Goal: Task Accomplishment & Management: Complete application form

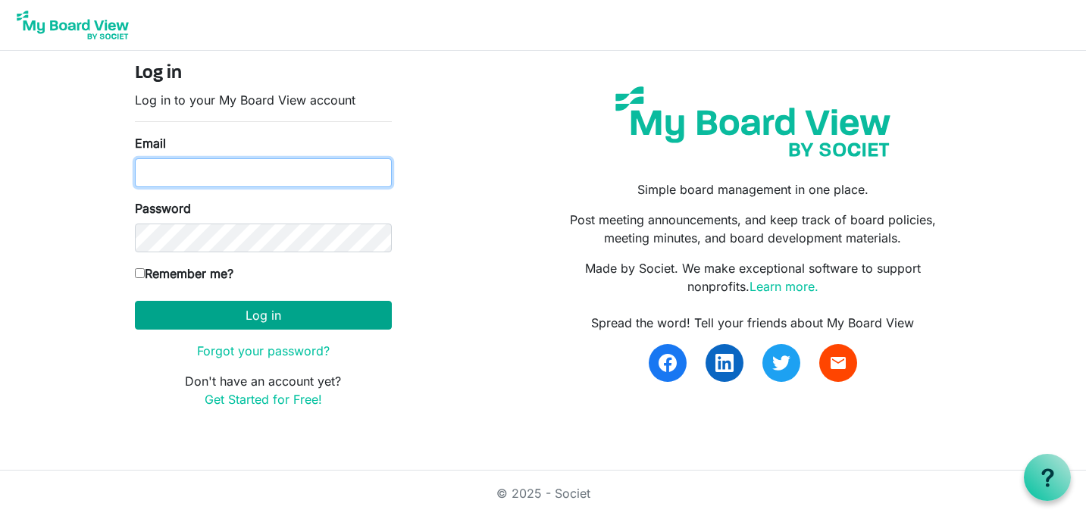
type input "intern@lovekckids.org"
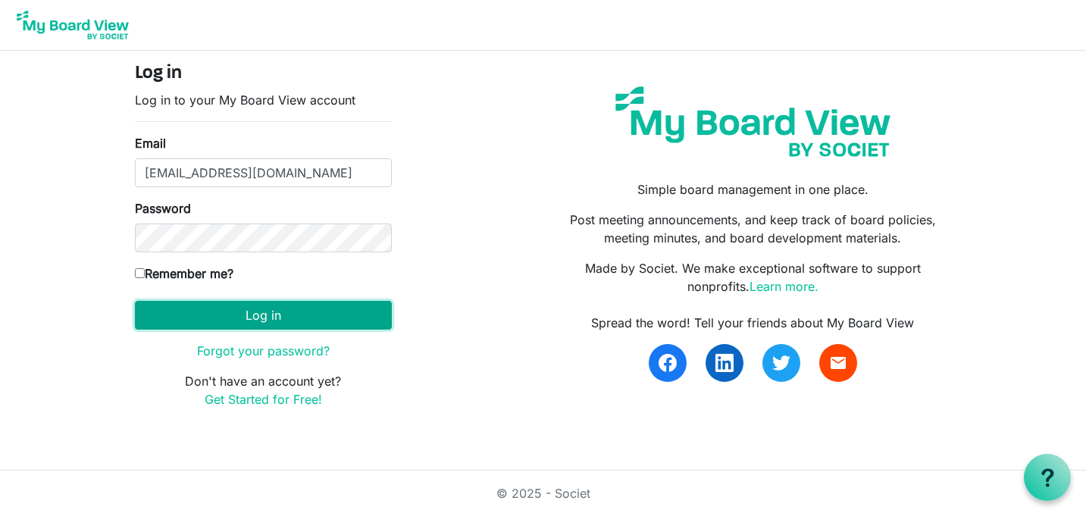
click at [240, 321] on button "Log in" at bounding box center [263, 315] width 257 height 29
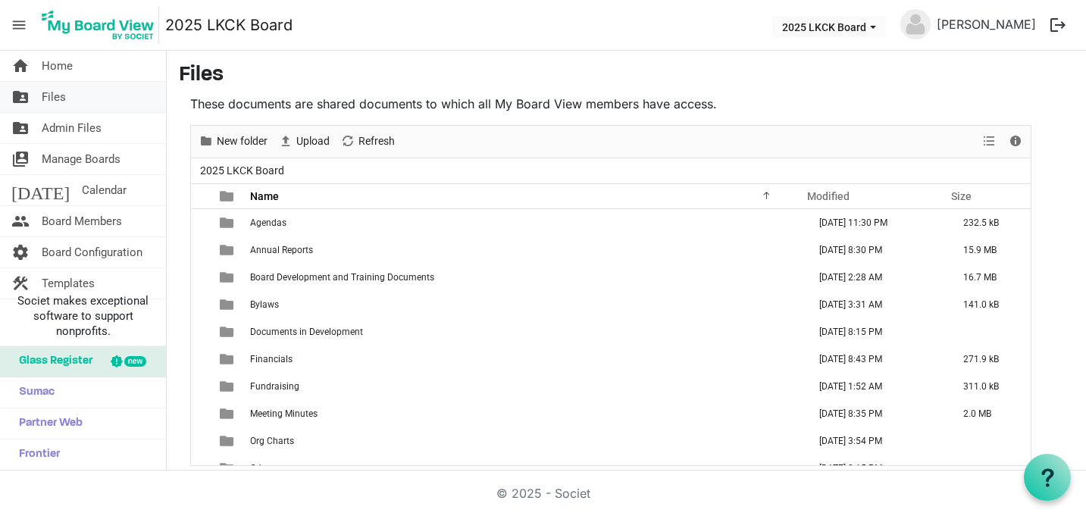
click at [78, 82] on link "folder_shared Files" at bounding box center [83, 97] width 166 height 30
click at [74, 65] on link "home Home" at bounding box center [83, 66] width 166 height 30
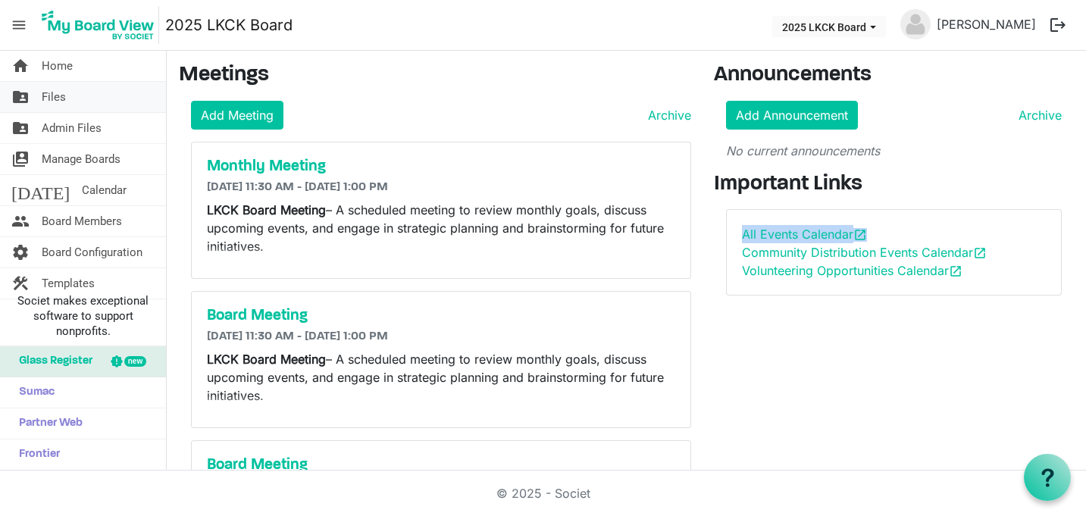
click at [76, 102] on link "folder_shared Files" at bounding box center [83, 97] width 166 height 30
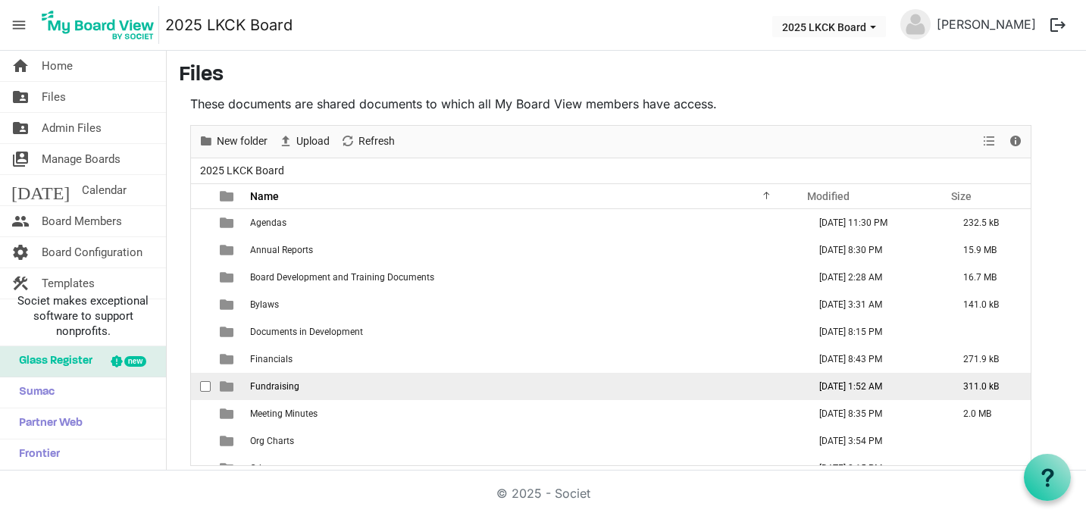
click at [279, 389] on span "Fundraising" at bounding box center [274, 386] width 49 height 11
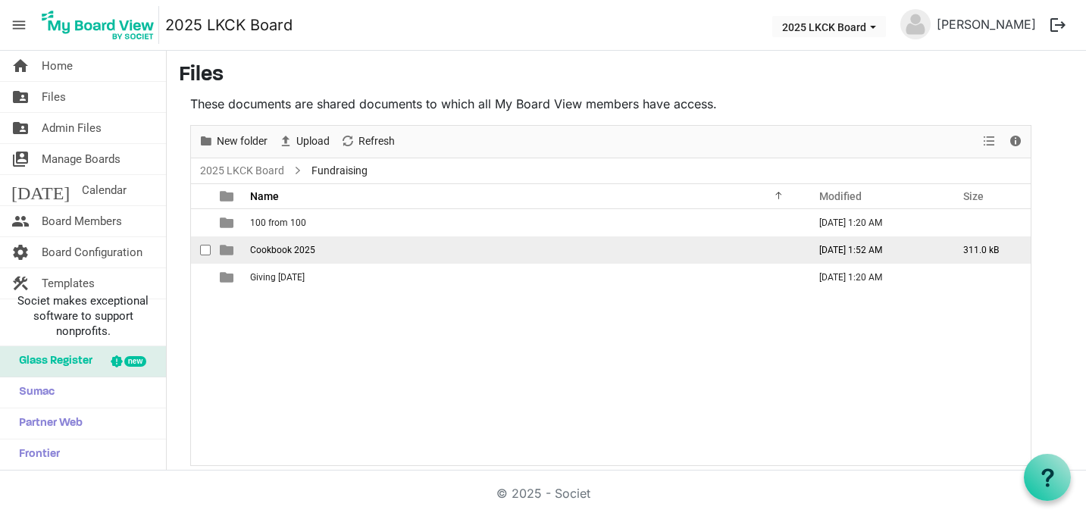
click at [302, 246] on span "Cookbook 2025" at bounding box center [282, 250] width 65 height 11
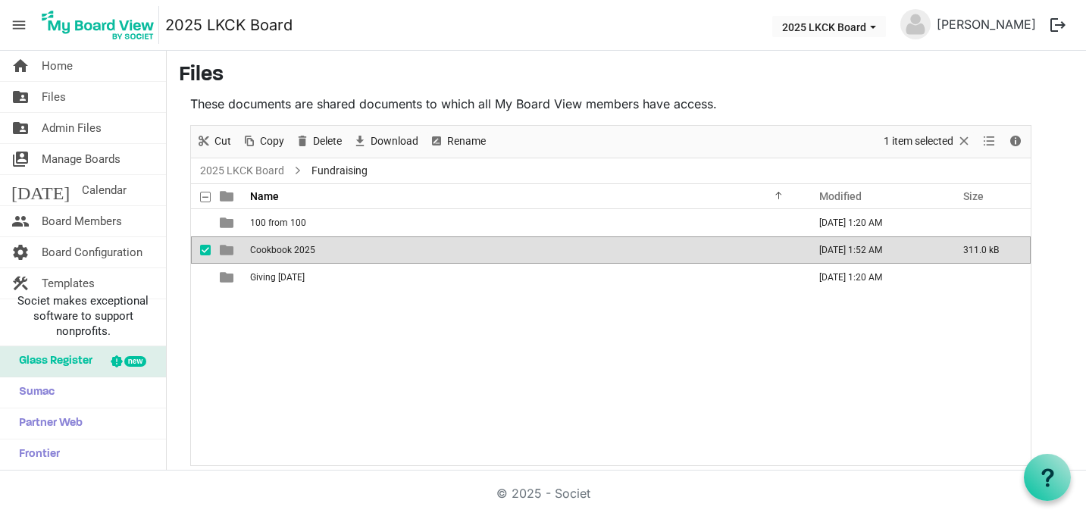
click at [302, 246] on span "Cookbook 2025" at bounding box center [282, 250] width 65 height 11
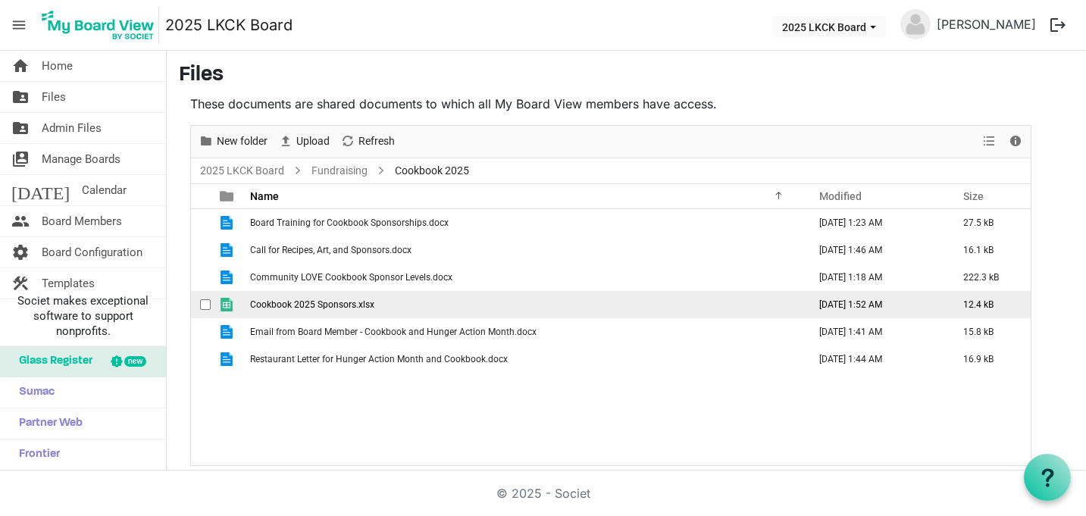
click at [307, 302] on span "Cookbook 2025 Sponsors.xlsx" at bounding box center [312, 304] width 124 height 11
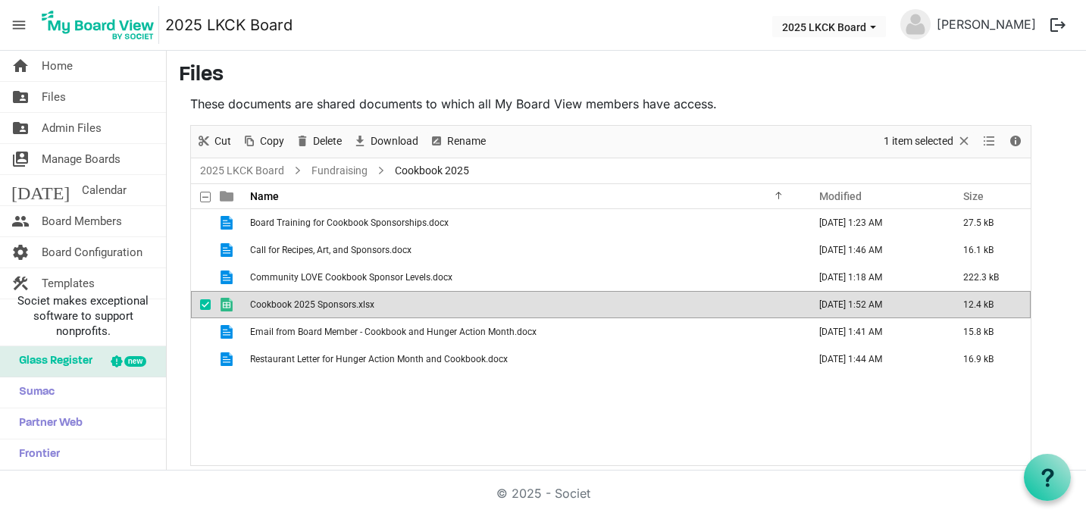
click at [307, 302] on span "Cookbook 2025 Sponsors.xlsx" at bounding box center [312, 304] width 124 height 11
click at [96, 68] on link "home Home" at bounding box center [83, 66] width 166 height 30
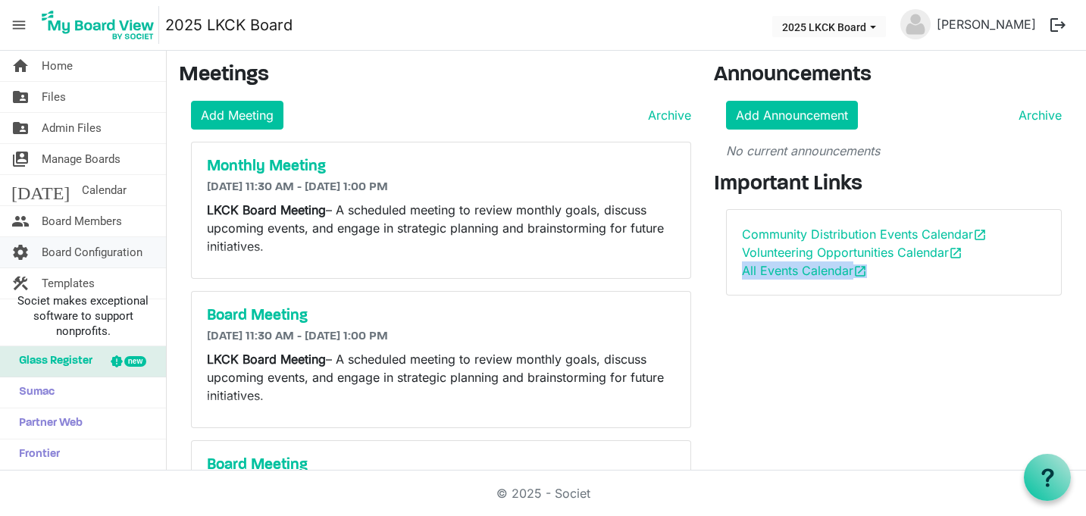
click at [90, 255] on span "Board Configuration" at bounding box center [92, 252] width 101 height 30
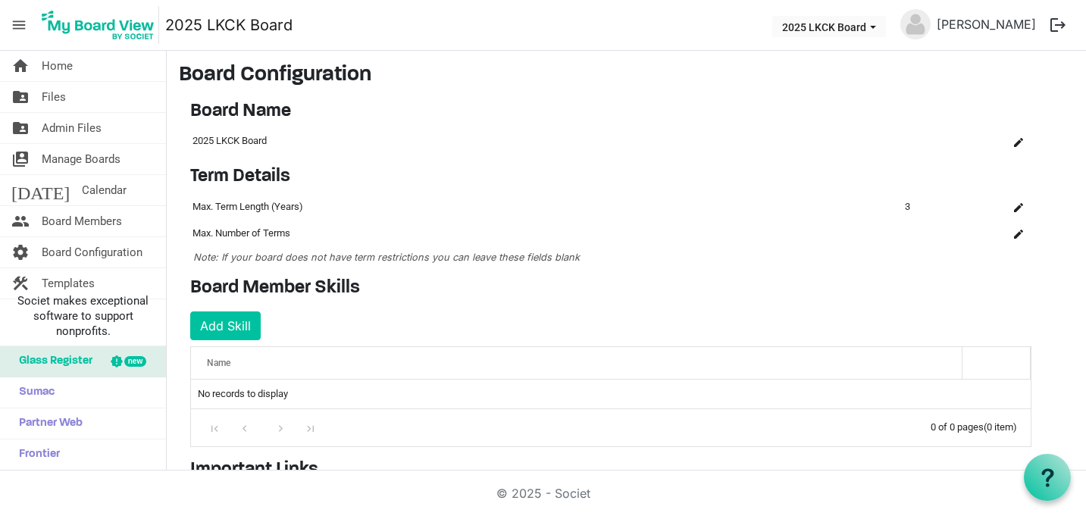
scroll to position [271, 0]
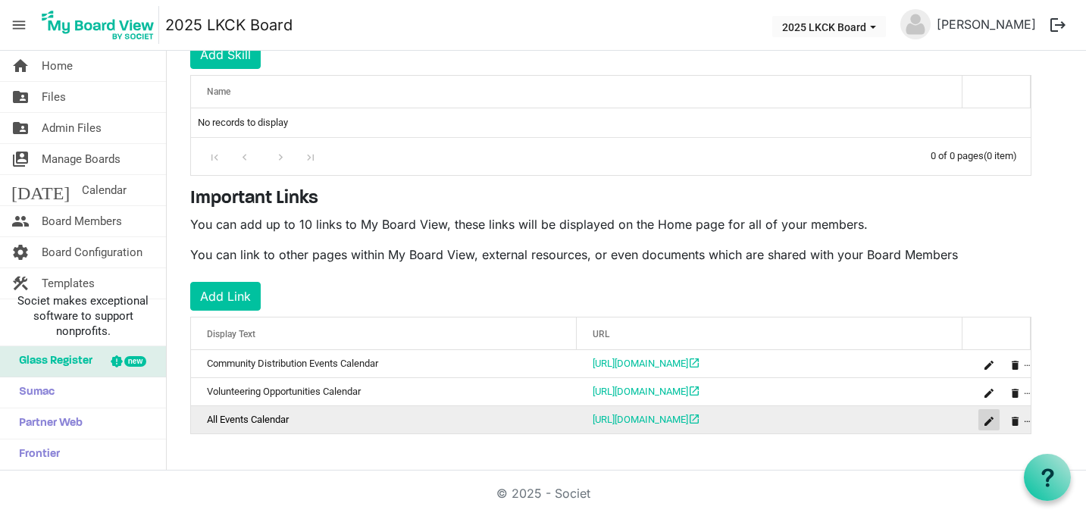
click at [986, 421] on span "is Command column column header" at bounding box center [988, 421] width 9 height 9
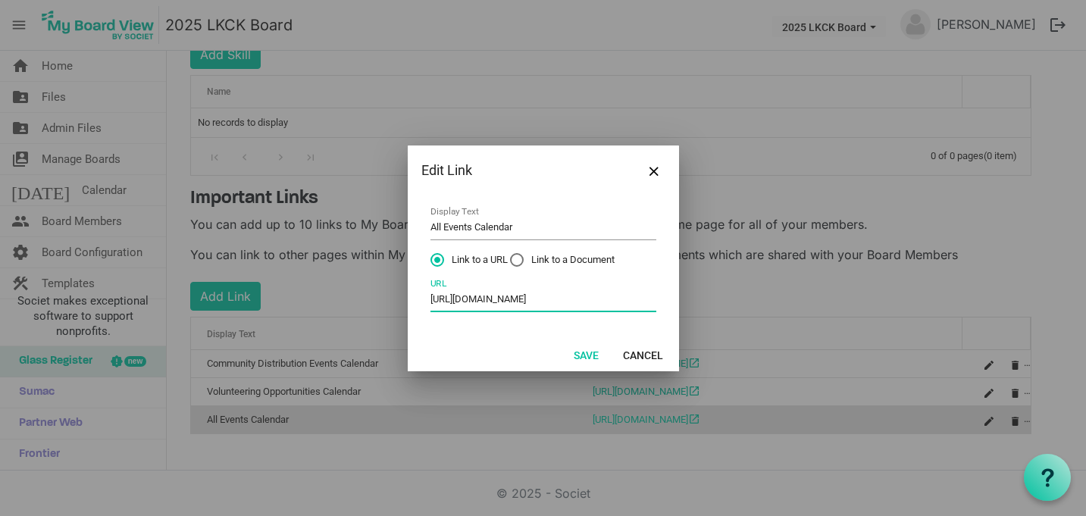
click at [557, 291] on input "[URL][DOMAIN_NAME]" at bounding box center [543, 300] width 226 height 23
paste input "[URL][DOMAIN_NAME]"
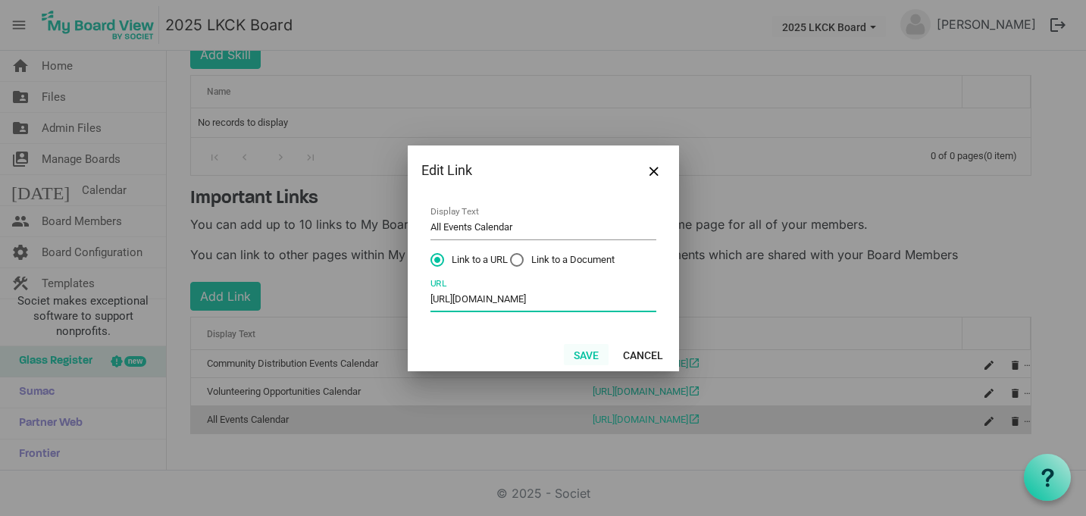
type input "[URL][DOMAIN_NAME]"
click at [585, 349] on button "Save" at bounding box center [586, 354] width 45 height 21
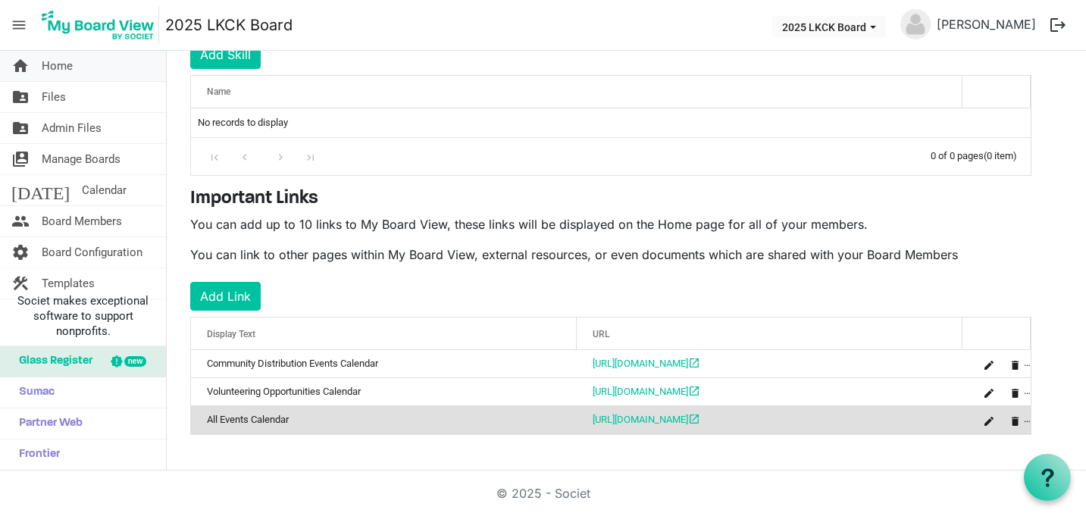
click at [120, 70] on link "home Home" at bounding box center [83, 66] width 166 height 30
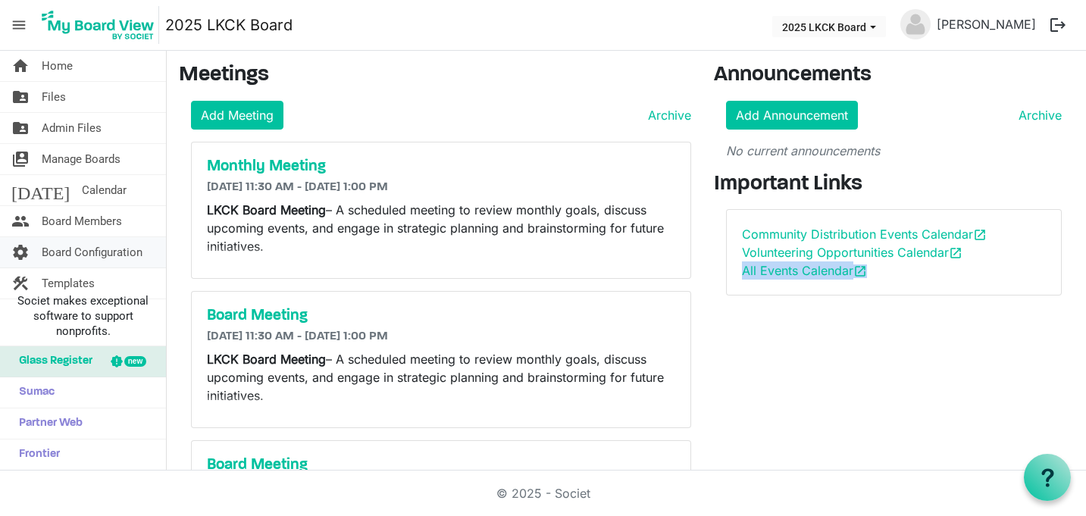
click at [64, 243] on span "Board Configuration" at bounding box center [92, 252] width 101 height 30
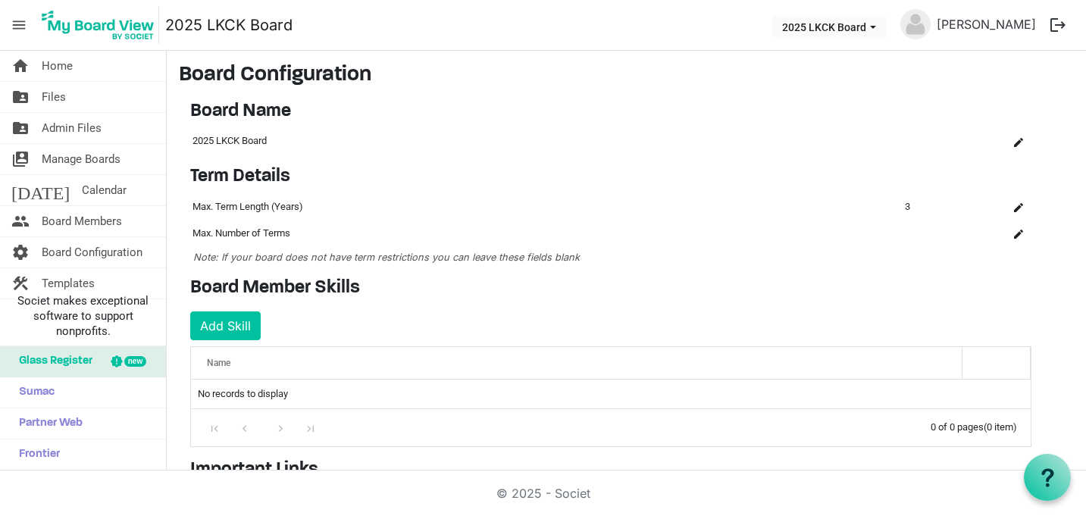
scroll to position [271, 0]
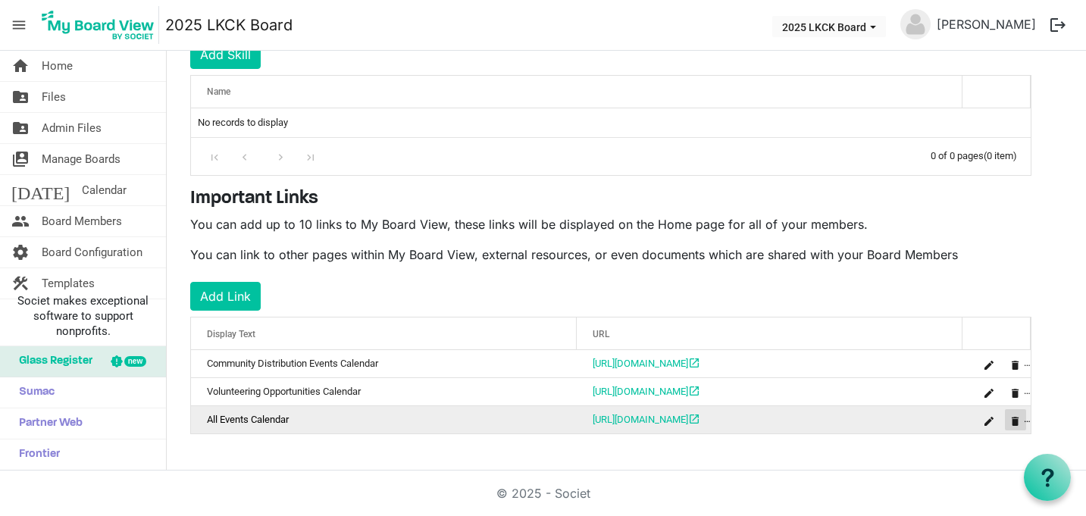
click at [1015, 424] on span "is Command column column header" at bounding box center [1015, 421] width 9 height 9
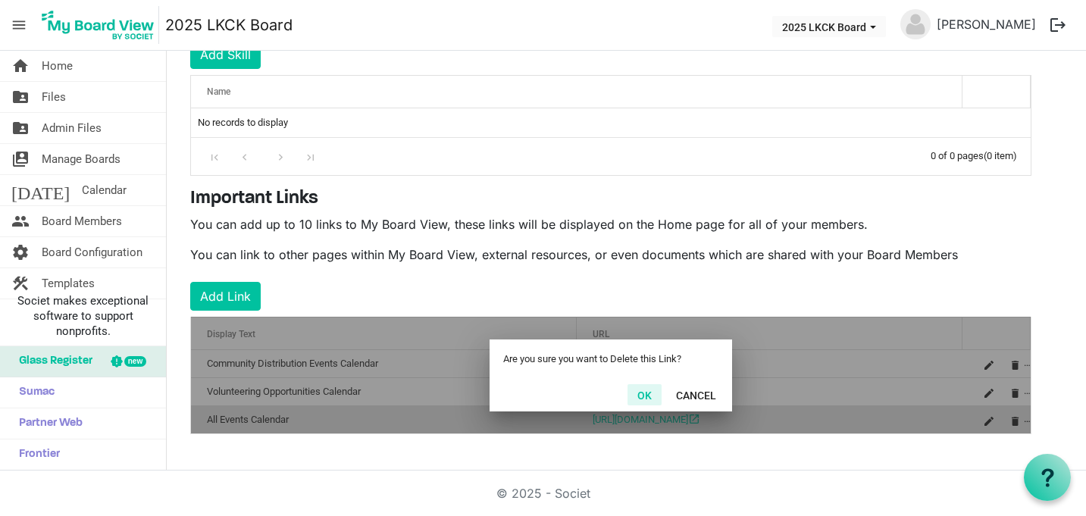
click at [654, 392] on button "OK" at bounding box center [644, 394] width 34 height 21
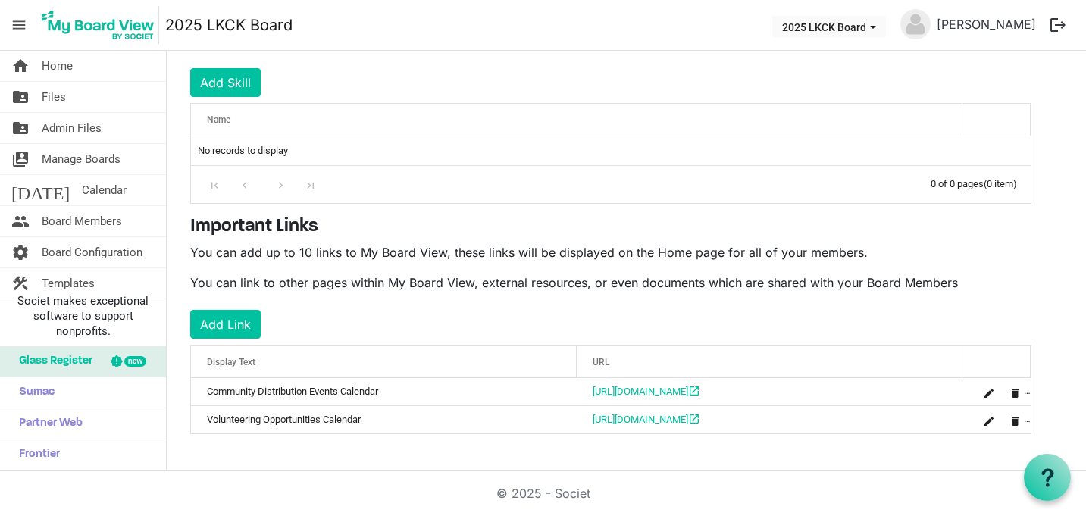
scroll to position [243, 0]
click at [234, 320] on button "Add Link" at bounding box center [225, 324] width 70 height 29
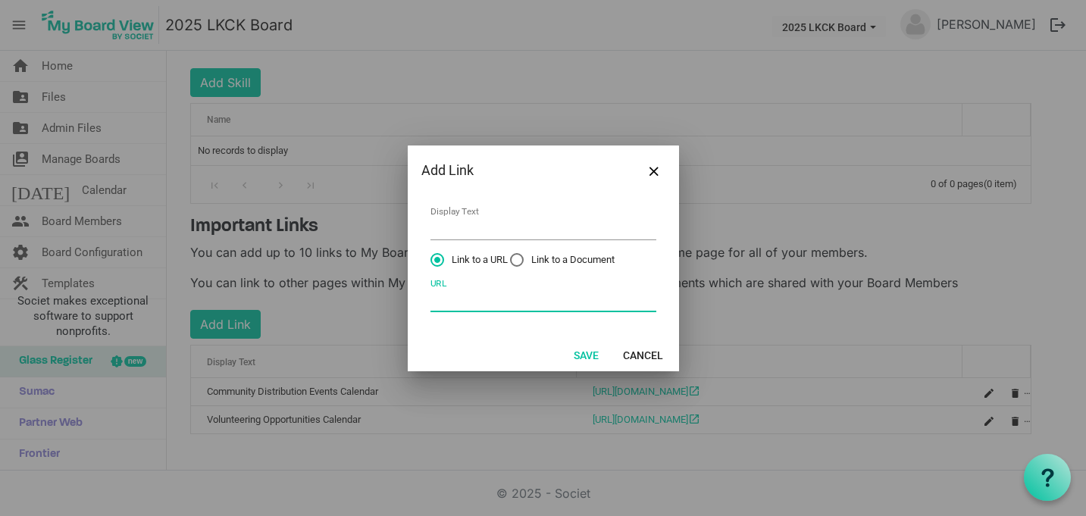
click at [502, 292] on input "URL" at bounding box center [543, 300] width 226 height 23
paste input "https://calendar.google.com/calendar/u/0?cid=Y18wMGEyN2NkMmQ1NjE3OTI1ZTc2NWM0Mz…"
type input "https://calendar.google.com/calendar/u/0?cid=Y18wMGEyN2NkMmQ1NjE3OTI1ZTc2NWM0Mz…"
click at [518, 226] on input "Display Text" at bounding box center [543, 228] width 226 height 23
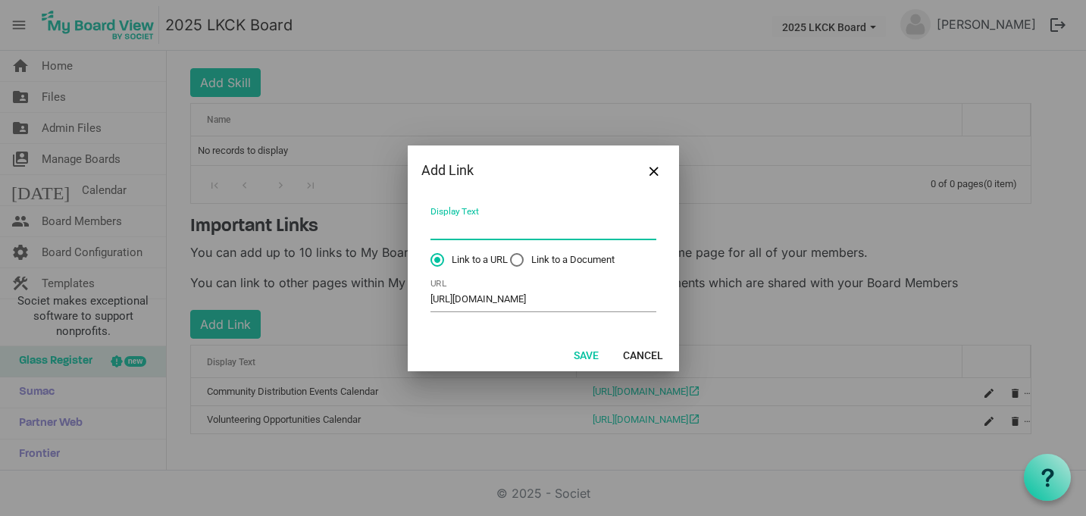
scroll to position [0, 0]
type input "All Events Calendar"
click at [590, 359] on button "Save" at bounding box center [586, 354] width 45 height 21
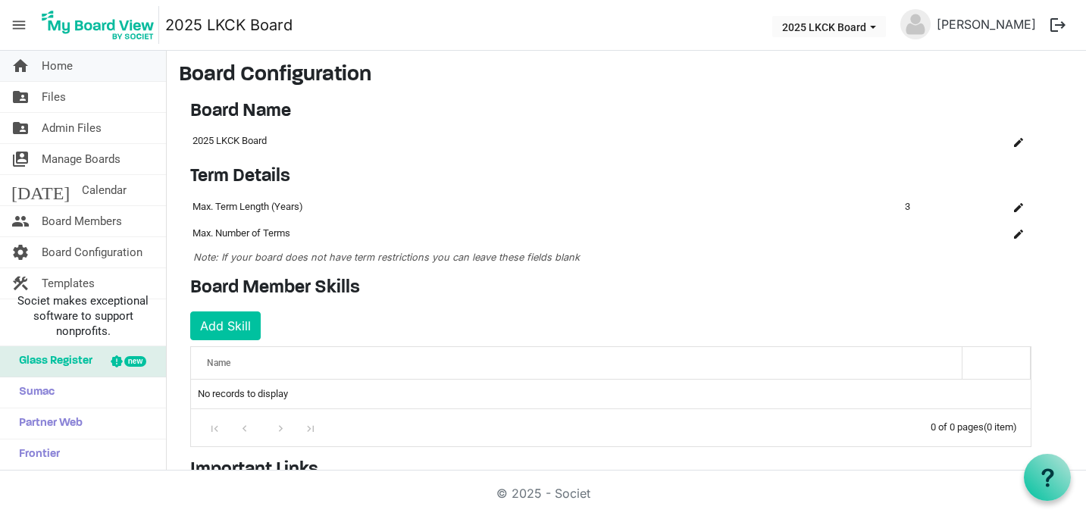
click at [79, 69] on link "home Home" at bounding box center [83, 66] width 166 height 30
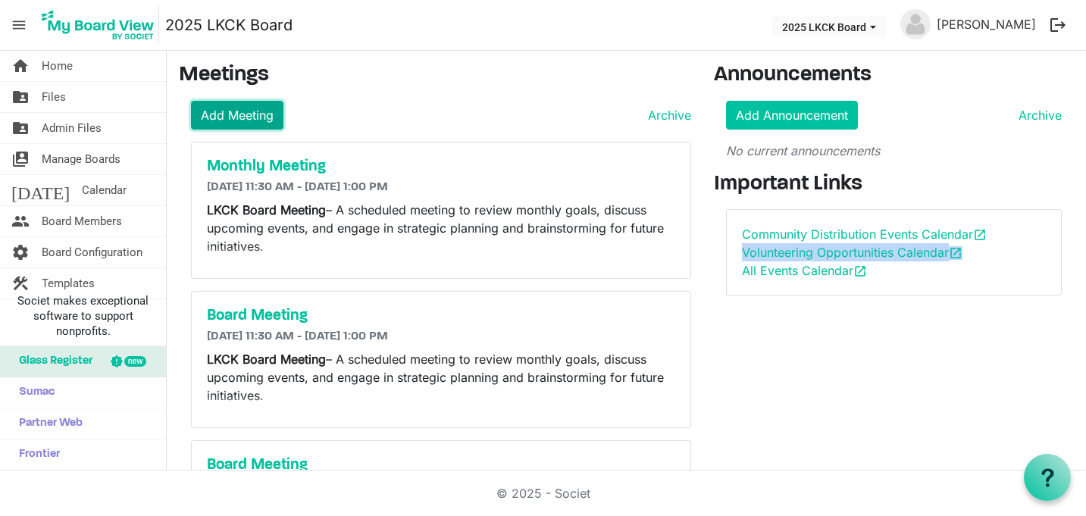
click at [212, 117] on link "Add Meeting" at bounding box center [237, 115] width 92 height 29
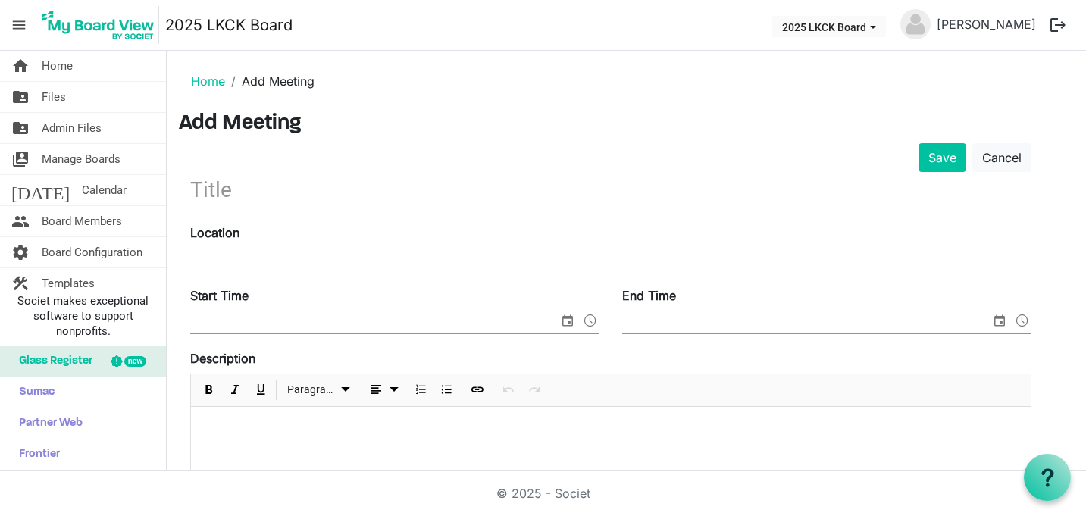
click at [370, 193] on input "text" at bounding box center [610, 190] width 841 height 36
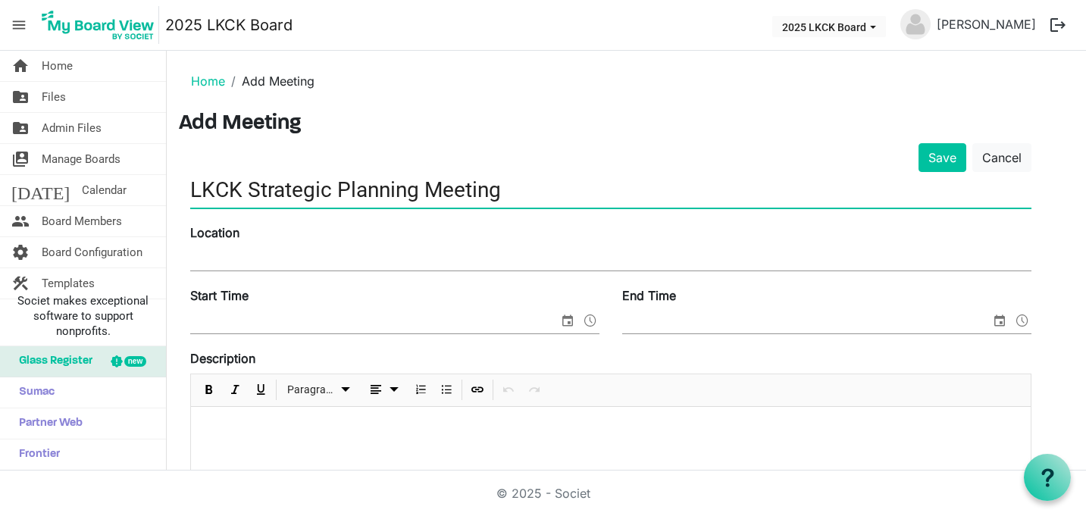
type input "LKCK Strategic Planning Meeting"
click at [419, 433] on p at bounding box center [610, 427] width 815 height 16
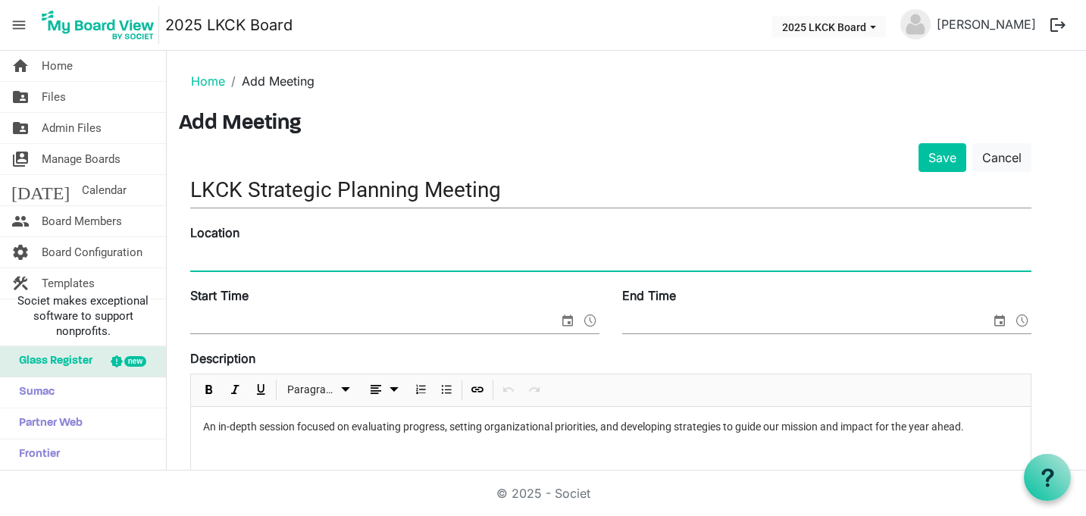
click at [367, 255] on input "Location" at bounding box center [610, 259] width 841 height 23
type input "Das Greenhaus"
click at [283, 302] on div "Start Time" at bounding box center [395, 311] width 432 height 51
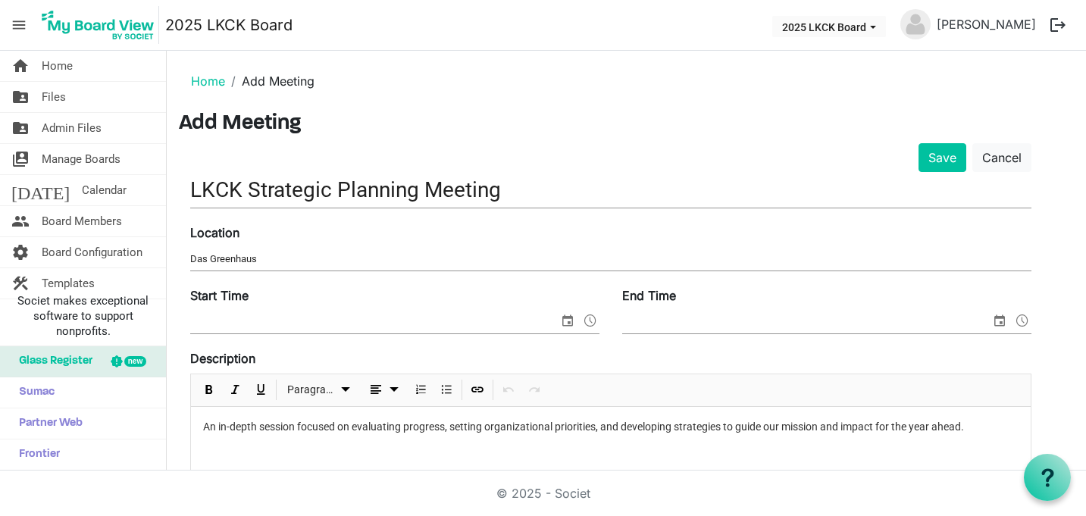
click at [285, 315] on input "Start Time" at bounding box center [374, 322] width 368 height 23
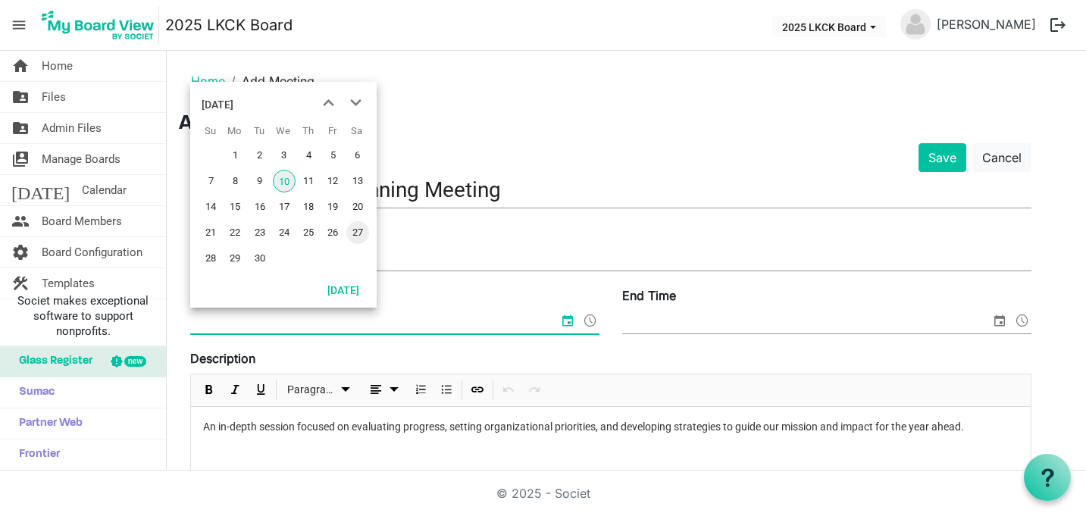
click at [355, 223] on span "27" at bounding box center [357, 232] width 23 height 23
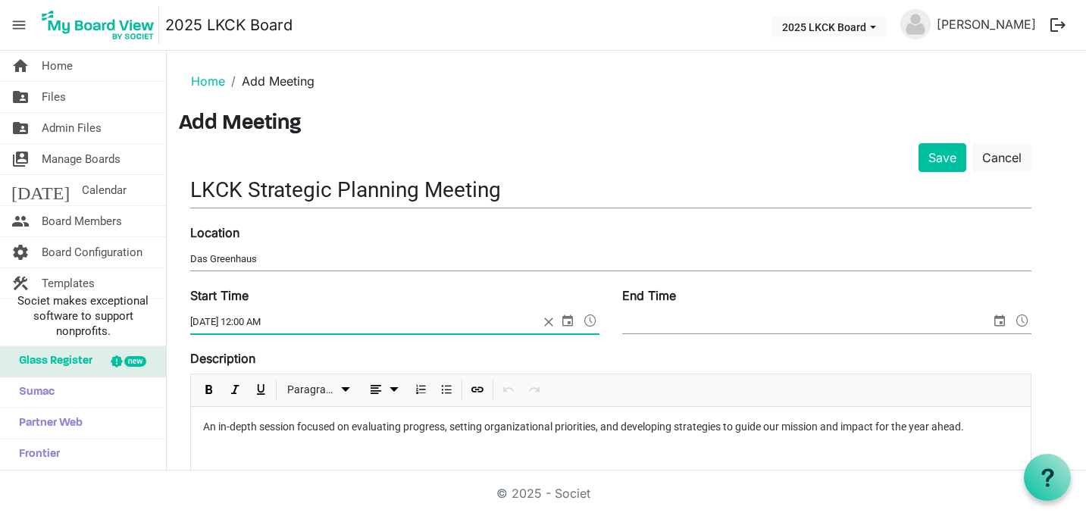
click at [588, 322] on span at bounding box center [590, 321] width 18 height 20
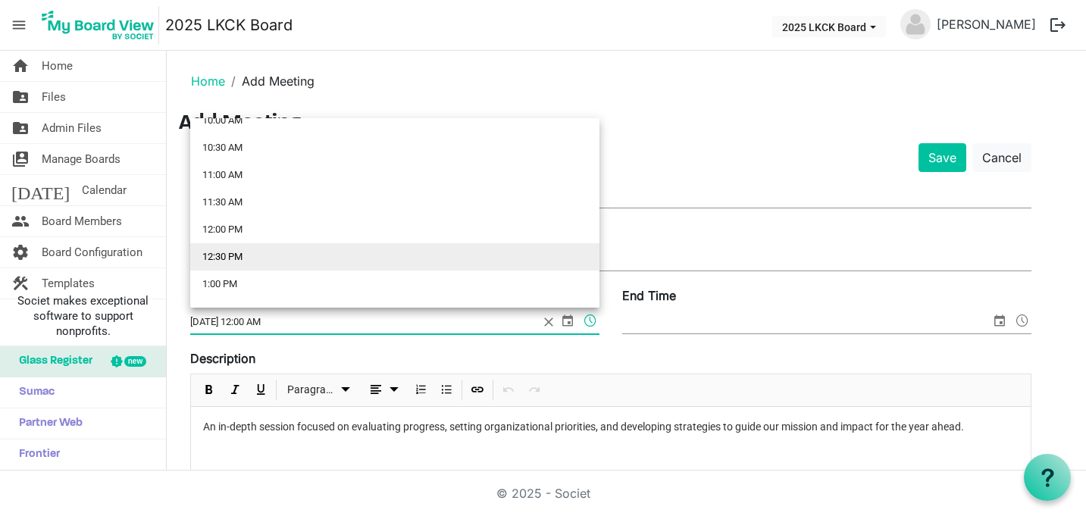
scroll to position [673, 0]
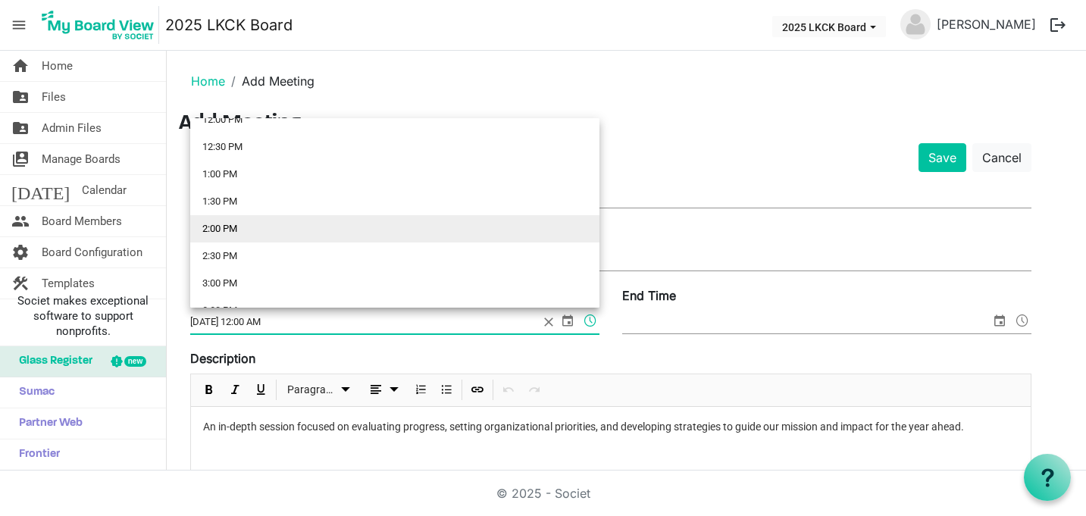
click at [424, 227] on li "2:00 PM" at bounding box center [394, 228] width 409 height 27
type input "9/27/2025 2:00 PM"
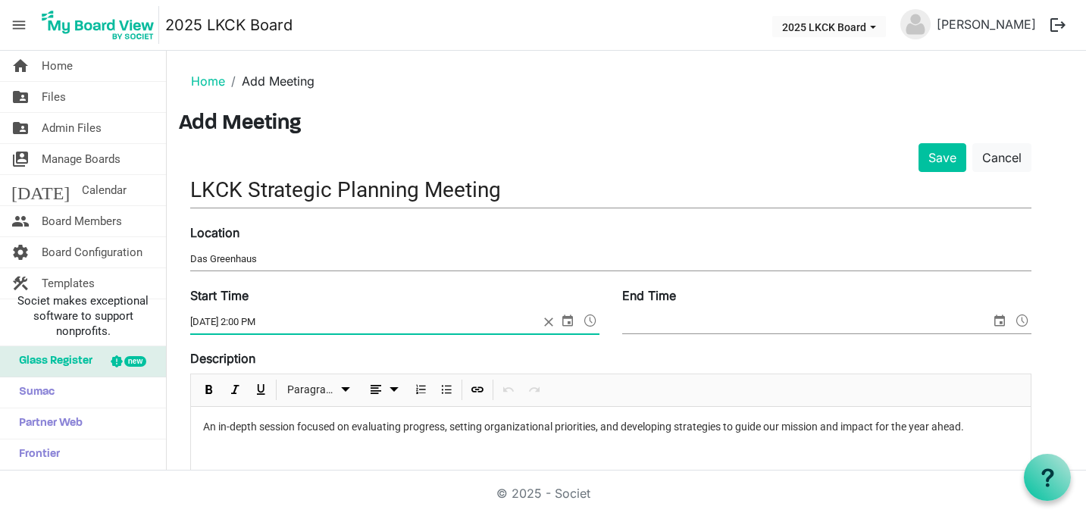
click at [788, 338] on div "Start Time 9/27/2025 2:00 PM End Time" at bounding box center [611, 317] width 864 height 63
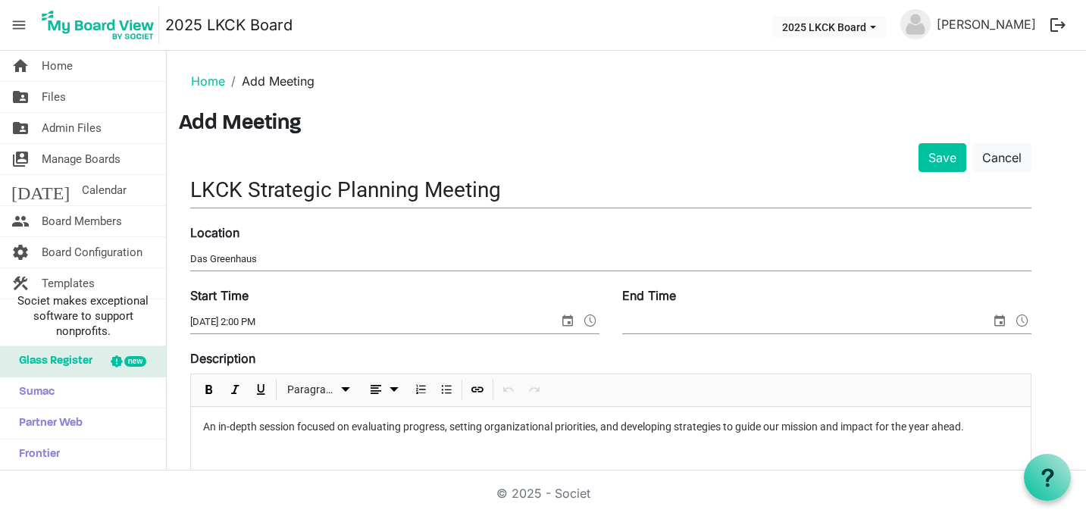
click at [997, 323] on span "select" at bounding box center [999, 321] width 18 height 20
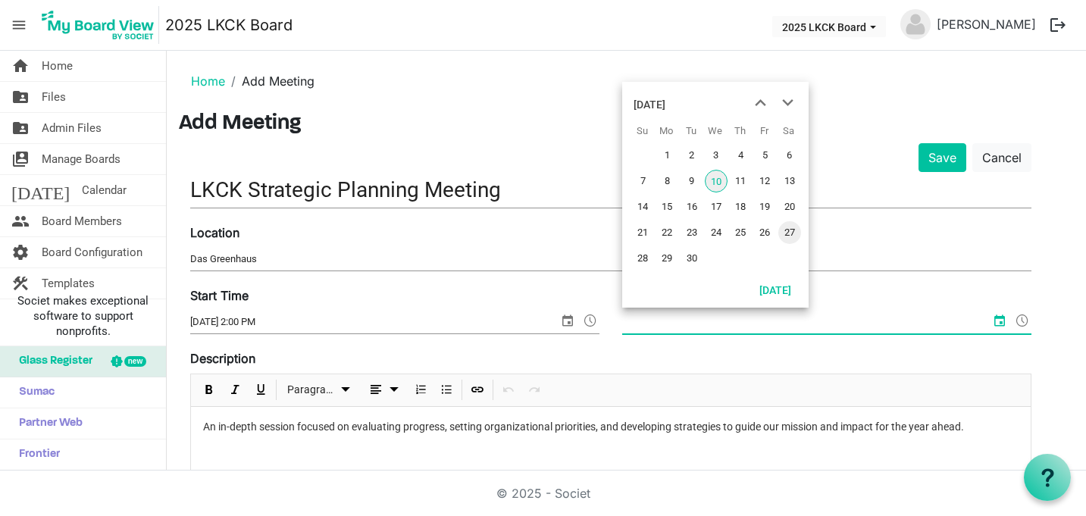
click at [797, 238] on span "27" at bounding box center [789, 232] width 23 height 23
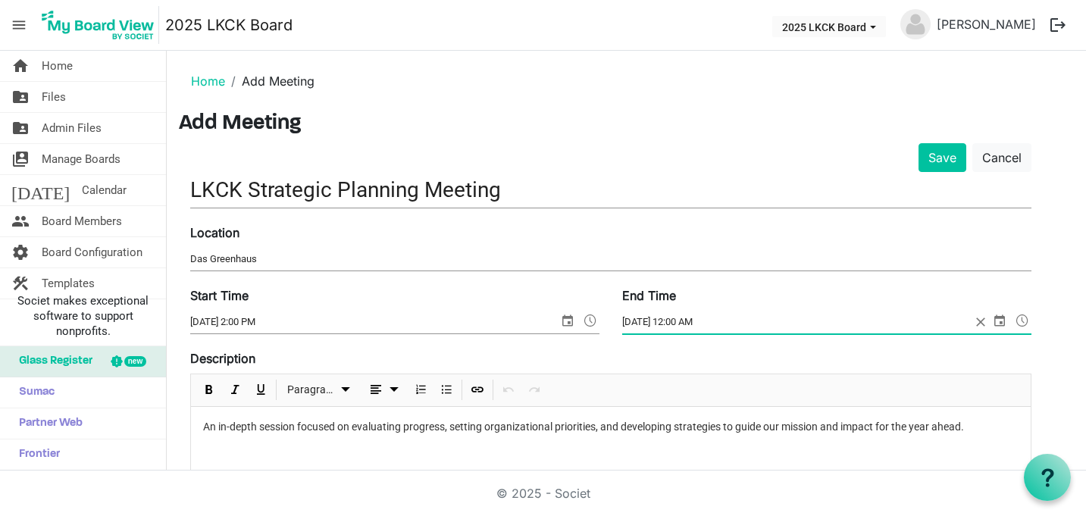
click at [1018, 320] on span at bounding box center [1022, 321] width 18 height 20
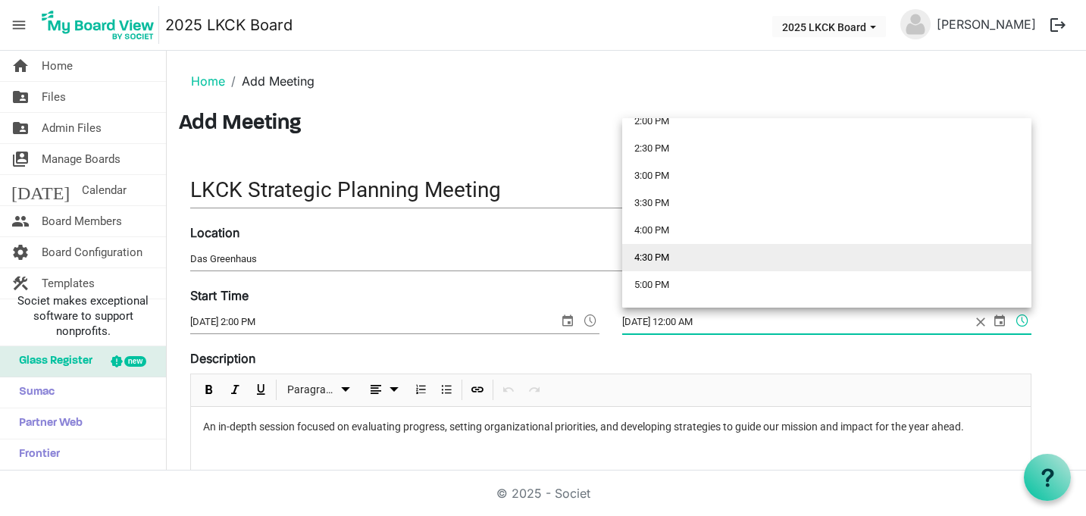
scroll to position [792, 0]
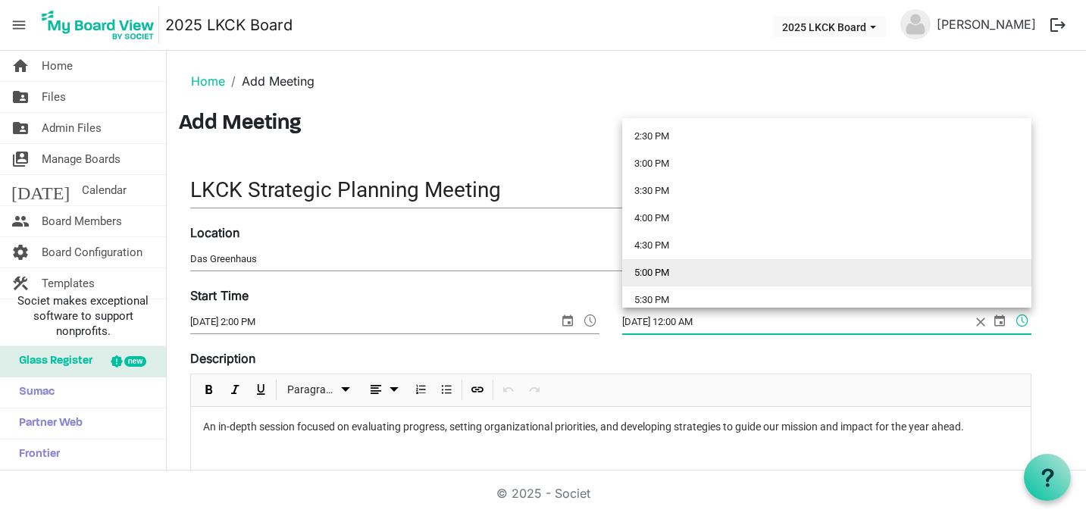
click at [805, 276] on li "5:00 PM" at bounding box center [826, 272] width 409 height 27
type input "9/27/2025 5:00 PM"
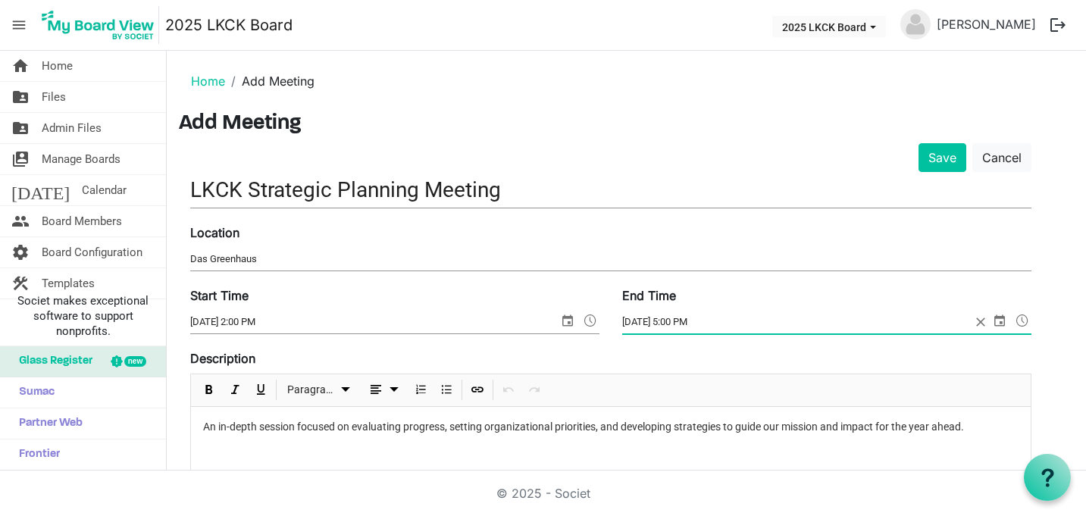
click at [711, 355] on div "Description <p>An in-depth session focused on evaluating progress, setting orga…" at bounding box center [610, 416] width 841 height 135
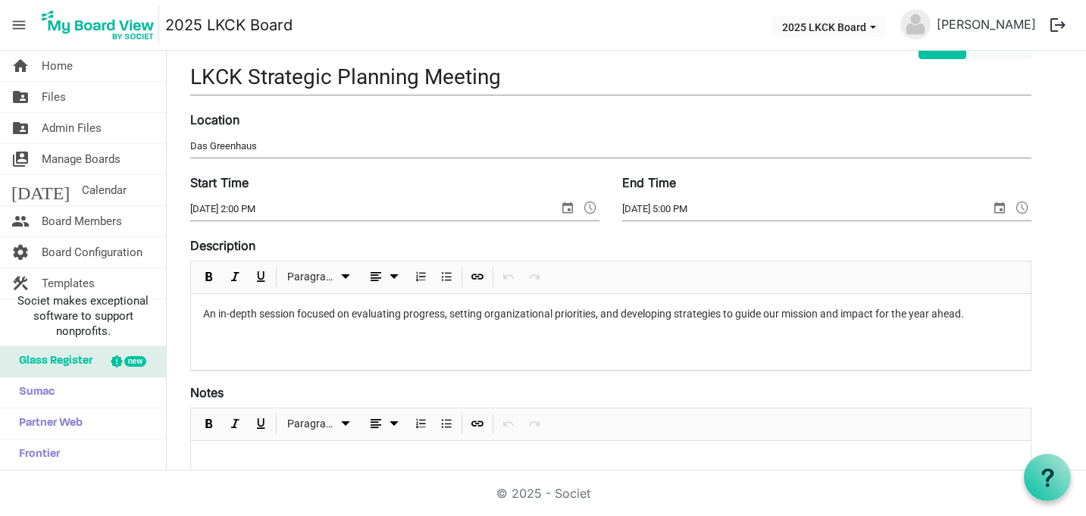
scroll to position [94, 0]
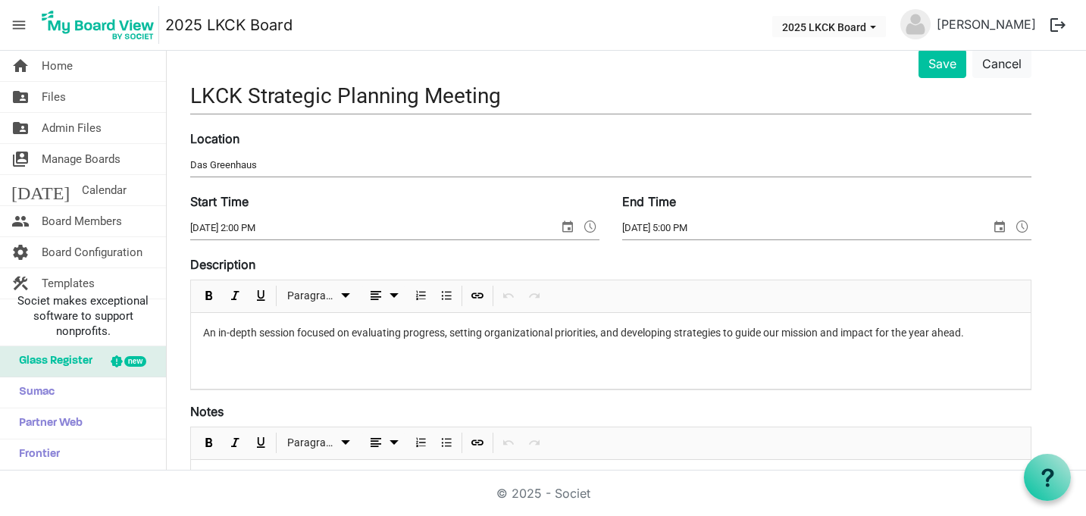
click at [348, 172] on input "Das Greenhaus" at bounding box center [610, 165] width 841 height 23
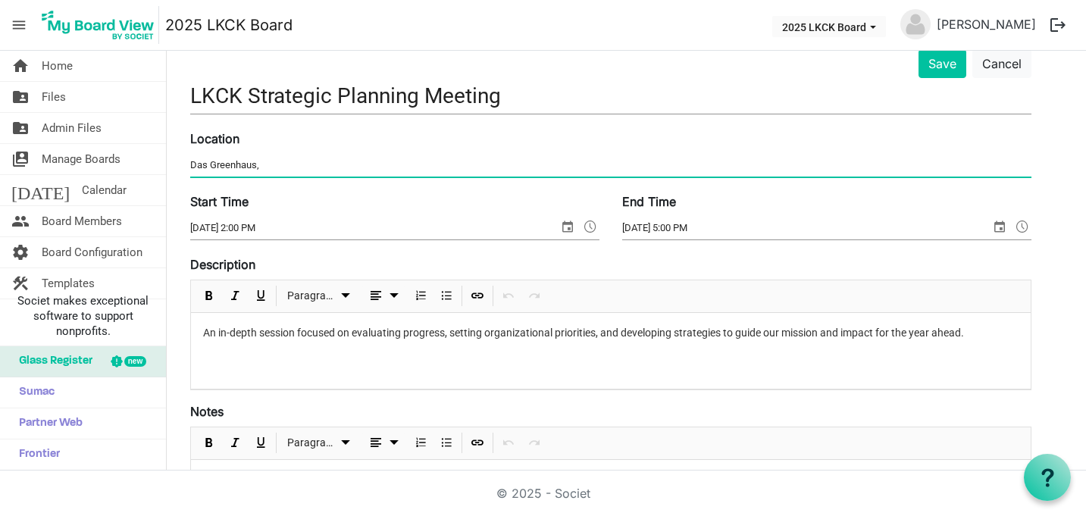
paste input "7 Upper Balcones Rd, Boerne, TX 78006"
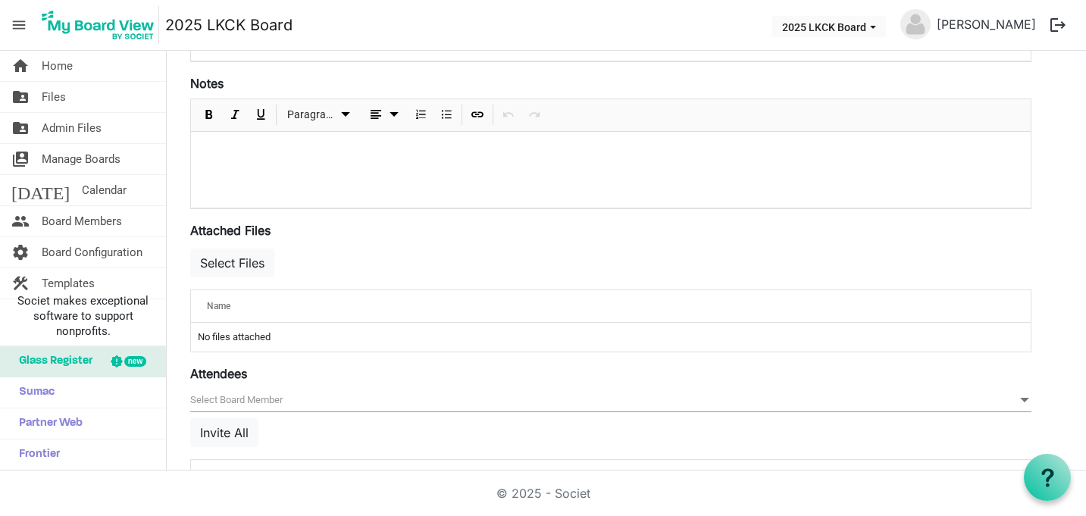
scroll to position [498, 0]
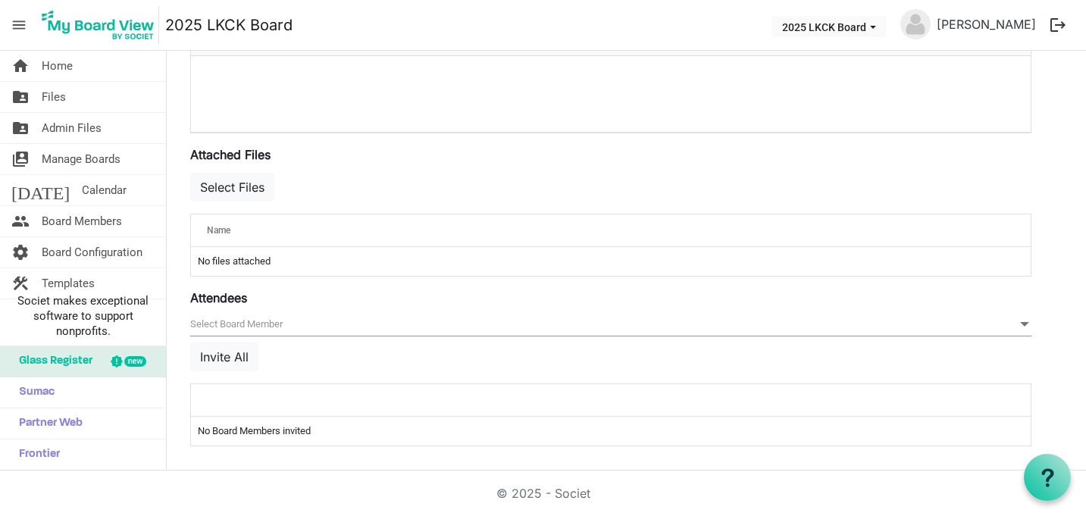
type input "Das Greenhaus, [STREET_ADDRESS]"
click at [261, 348] on div "null Invite All" at bounding box center [610, 348] width 841 height 70
click at [235, 352] on button "Invite All" at bounding box center [224, 356] width 68 height 29
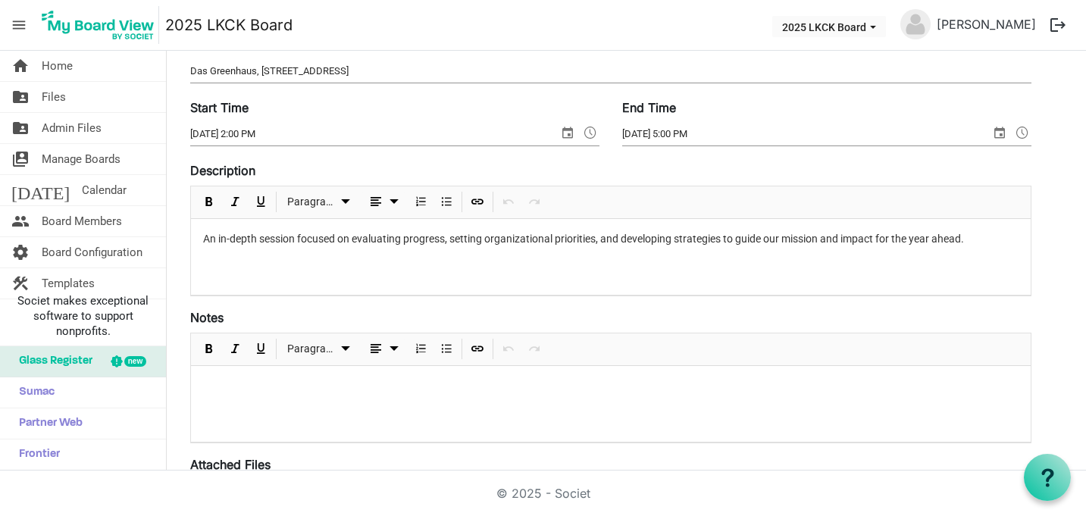
scroll to position [0, 0]
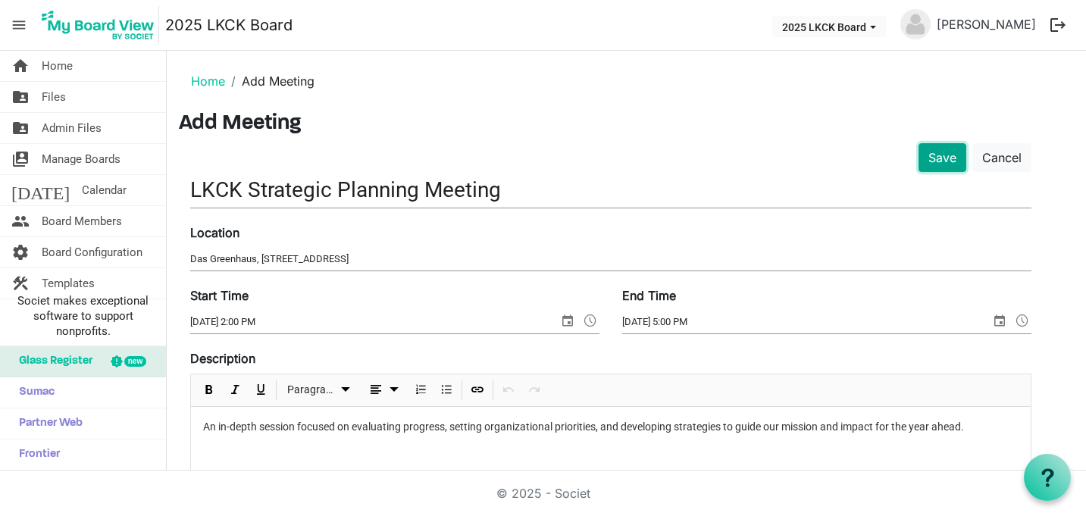
click at [940, 167] on button "Save" at bounding box center [942, 157] width 48 height 29
click at [936, 153] on button "Save" at bounding box center [942, 157] width 48 height 29
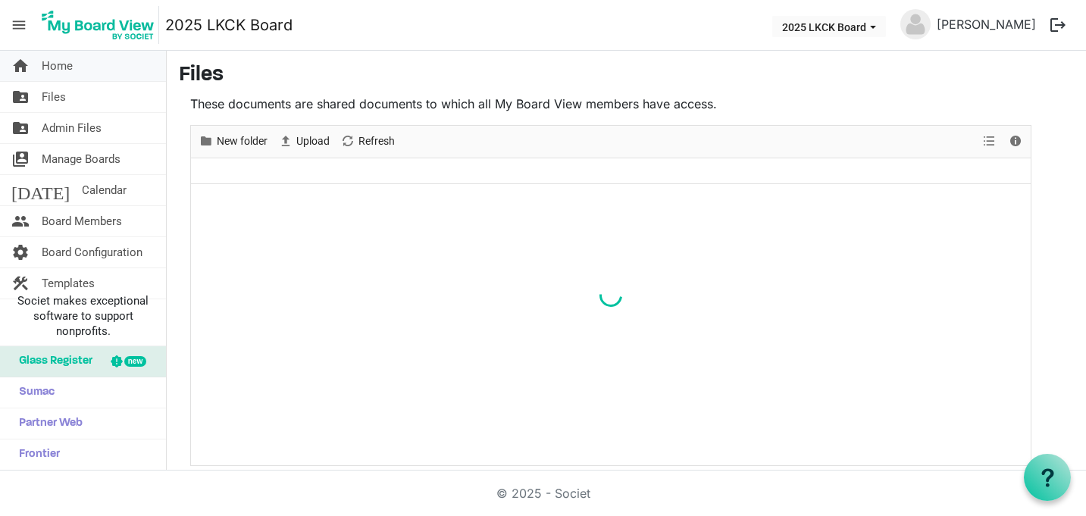
click at [105, 70] on link "home Home" at bounding box center [83, 66] width 166 height 30
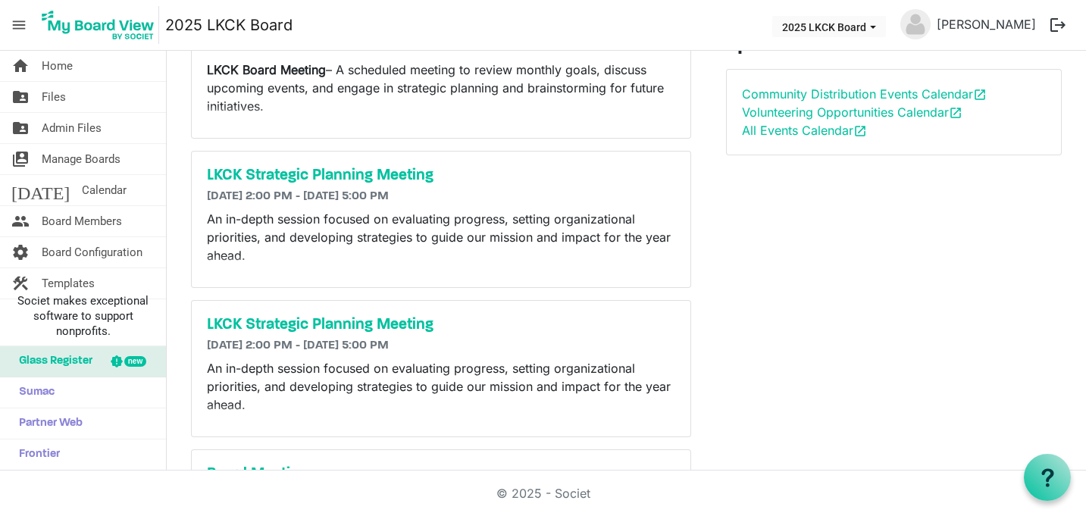
scroll to position [141, 0]
click at [345, 331] on h5 "LKCK Strategic Planning Meeting" at bounding box center [441, 324] width 468 height 18
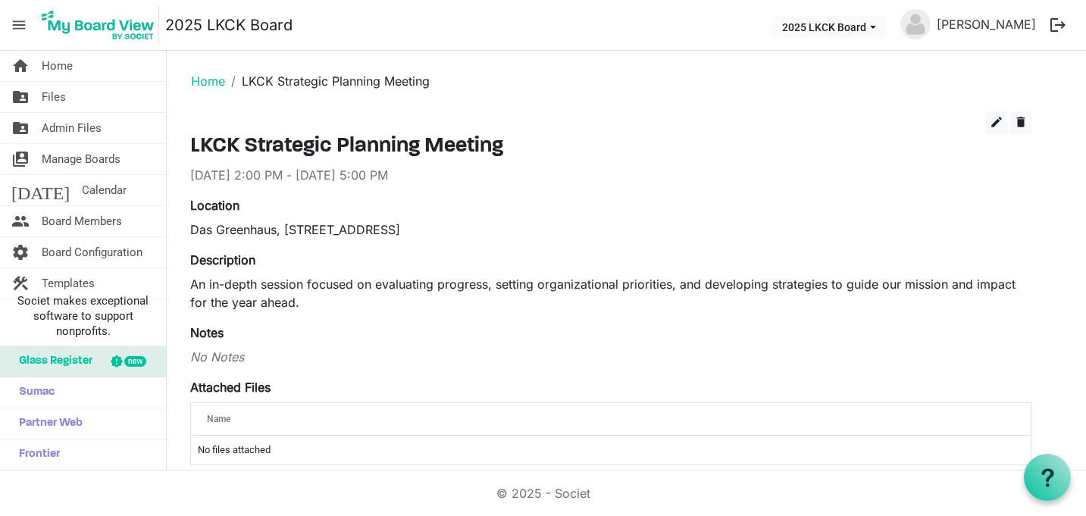
scroll to position [1, 0]
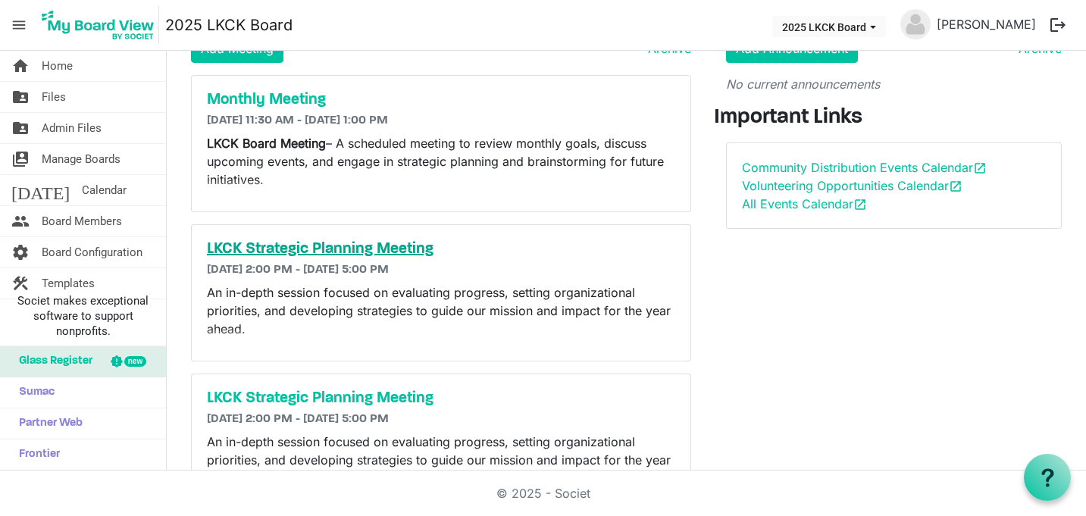
scroll to position [80, 0]
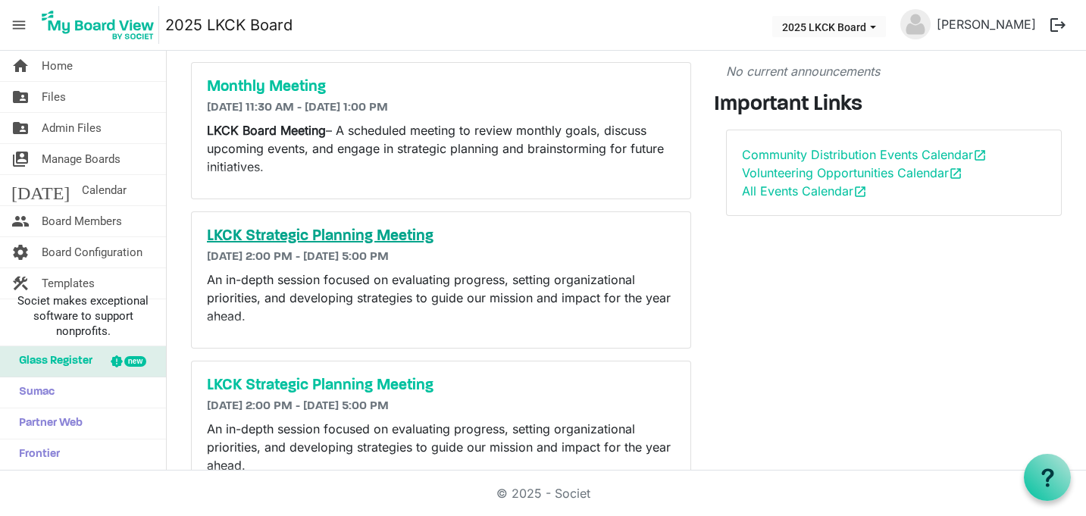
click at [365, 233] on h5 "LKCK Strategic Planning Meeting" at bounding box center [441, 236] width 468 height 18
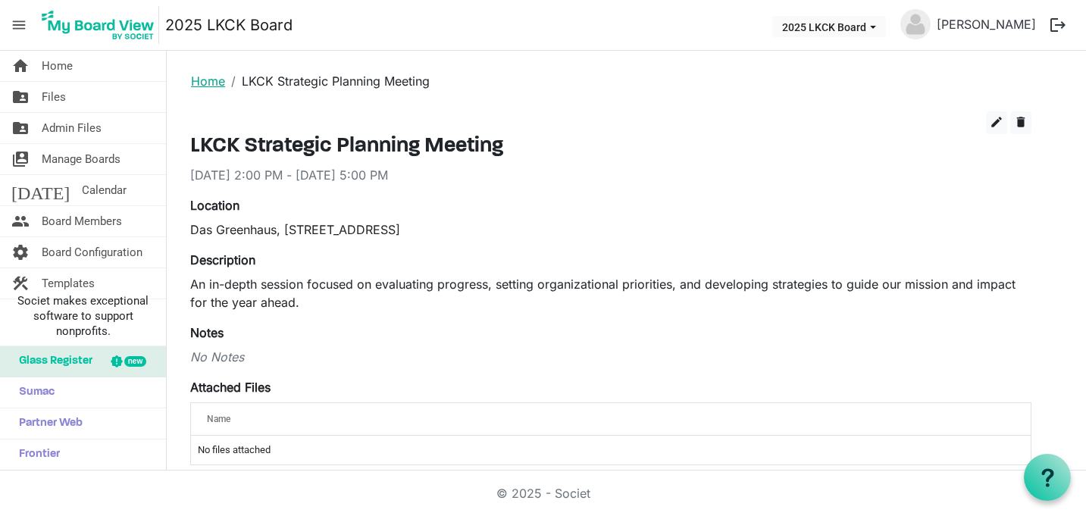
click at [214, 84] on link "Home" at bounding box center [208, 80] width 34 height 15
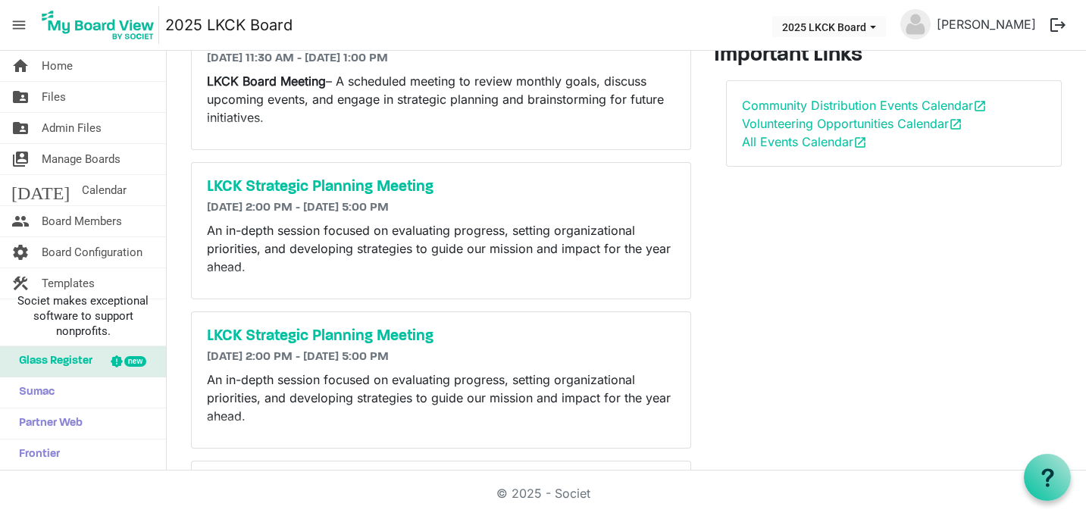
scroll to position [203, 0]
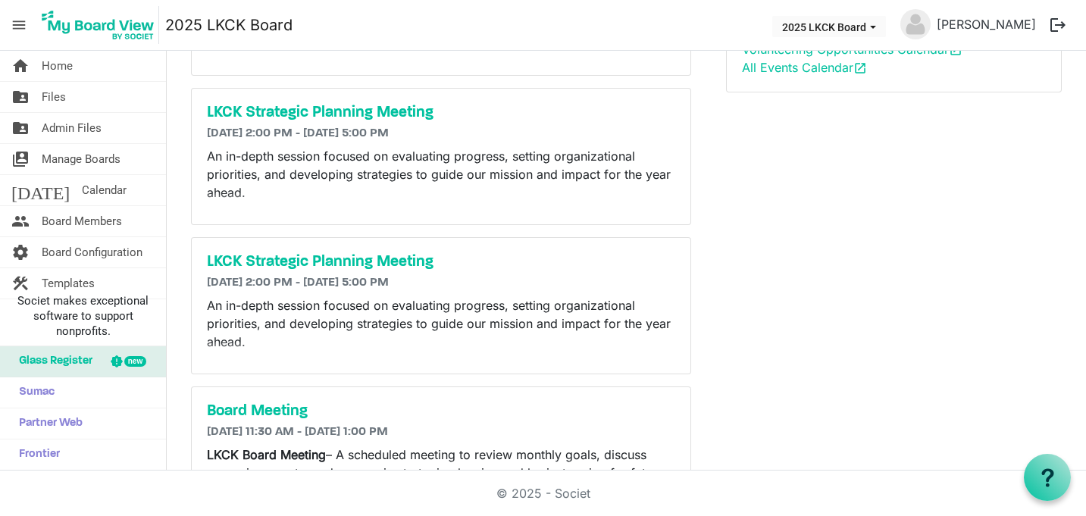
click at [403, 273] on div "LKCK Strategic Planning Meeting 9/27/2025 2:00 PM - 9/27/2025 5:00 PM An in-dep…" at bounding box center [441, 306] width 498 height 136
click at [398, 263] on h5 "LKCK Strategic Planning Meeting" at bounding box center [441, 262] width 468 height 18
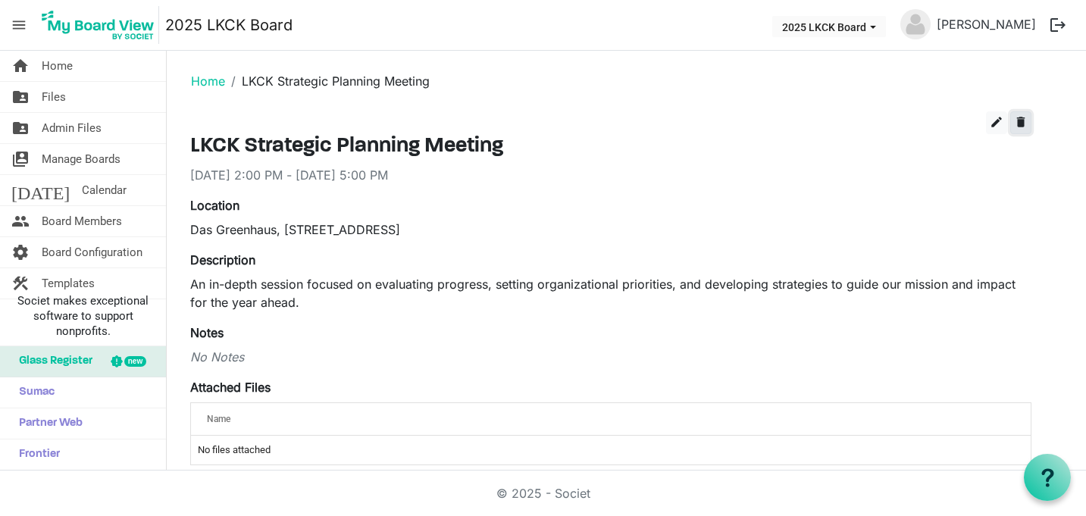
click at [1023, 120] on span "delete" at bounding box center [1021, 122] width 14 height 14
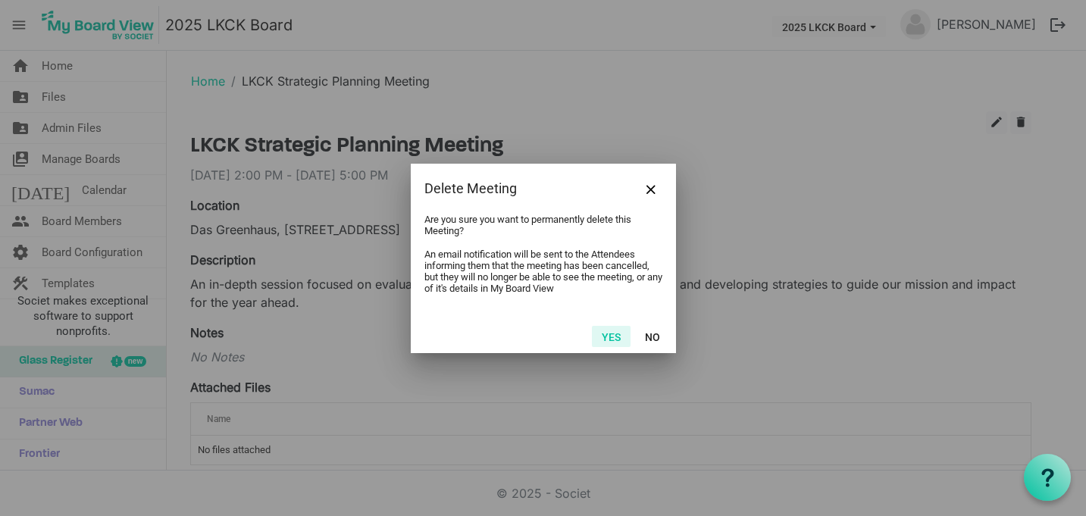
click at [609, 335] on button "Yes" at bounding box center [611, 336] width 39 height 21
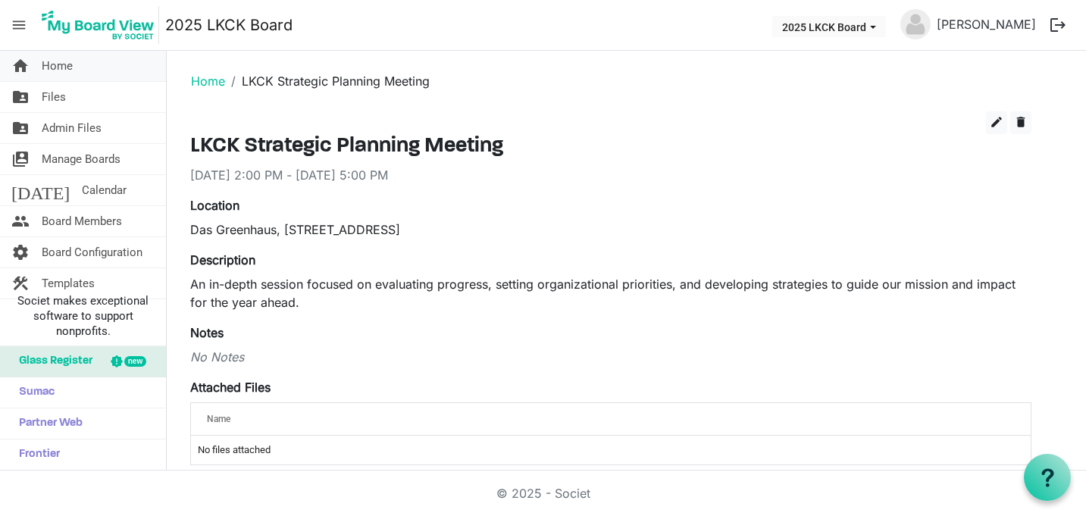
click at [80, 63] on link "home Home" at bounding box center [83, 66] width 166 height 30
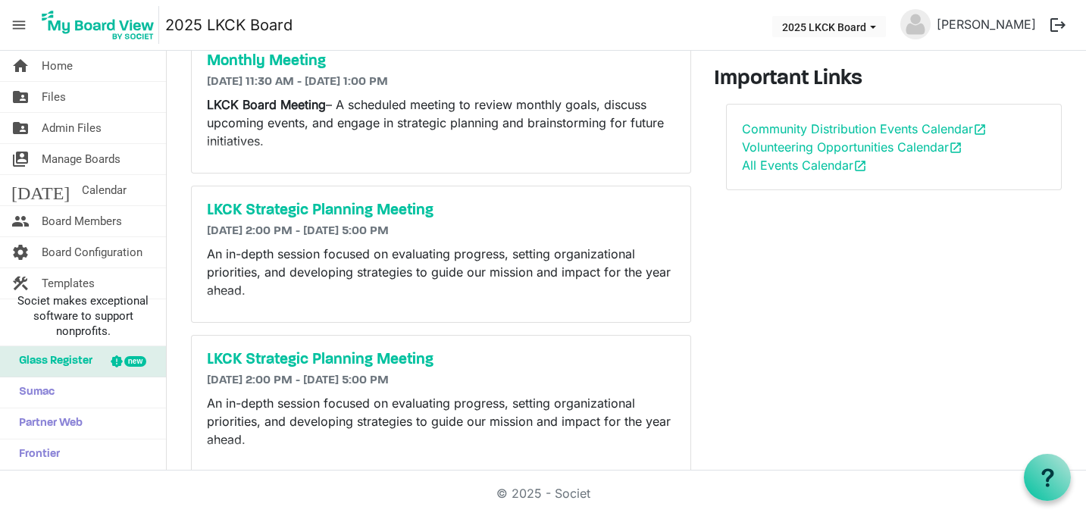
scroll to position [107, 0]
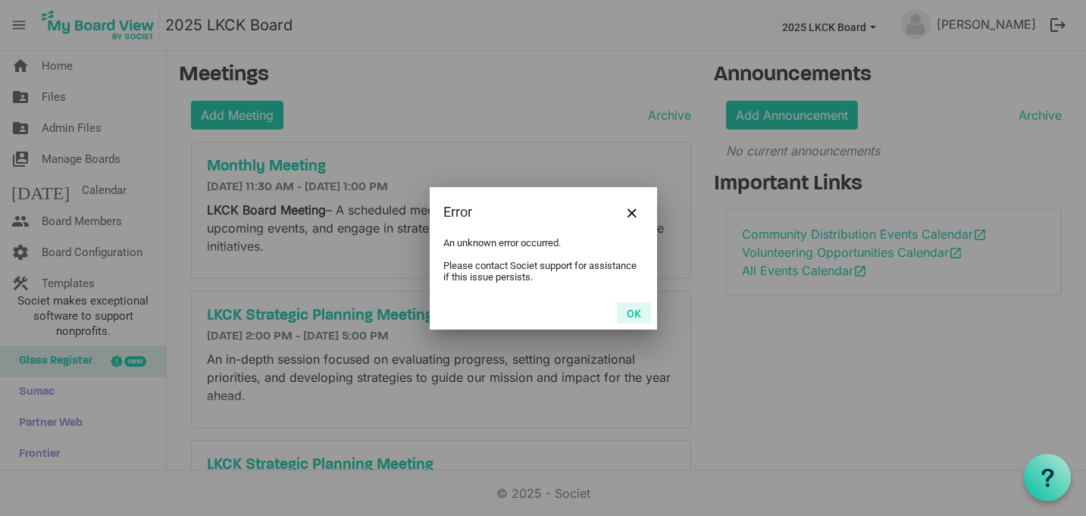
click at [626, 311] on button "OK" at bounding box center [634, 312] width 34 height 21
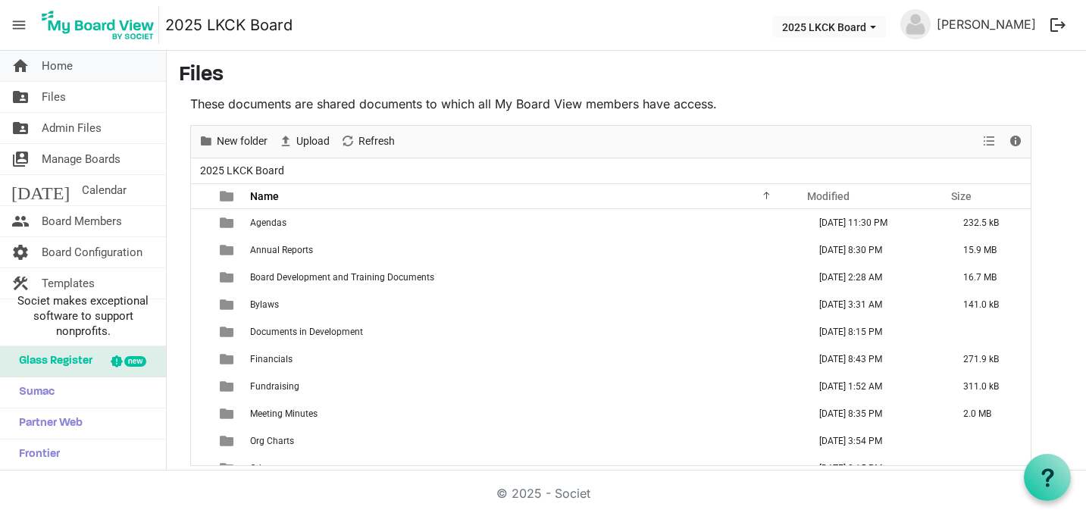
click at [87, 74] on link "home Home" at bounding box center [83, 66] width 166 height 30
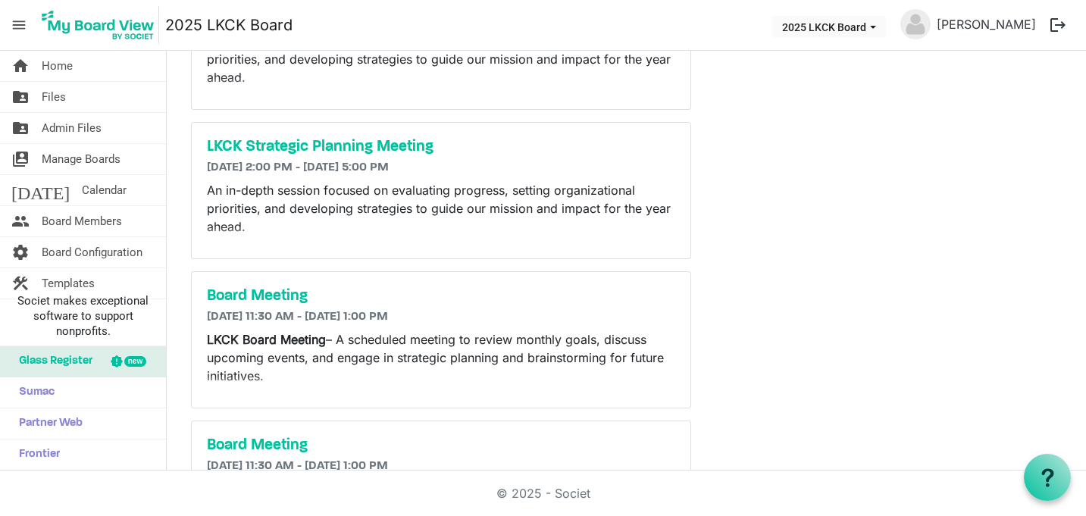
scroll to position [151, 0]
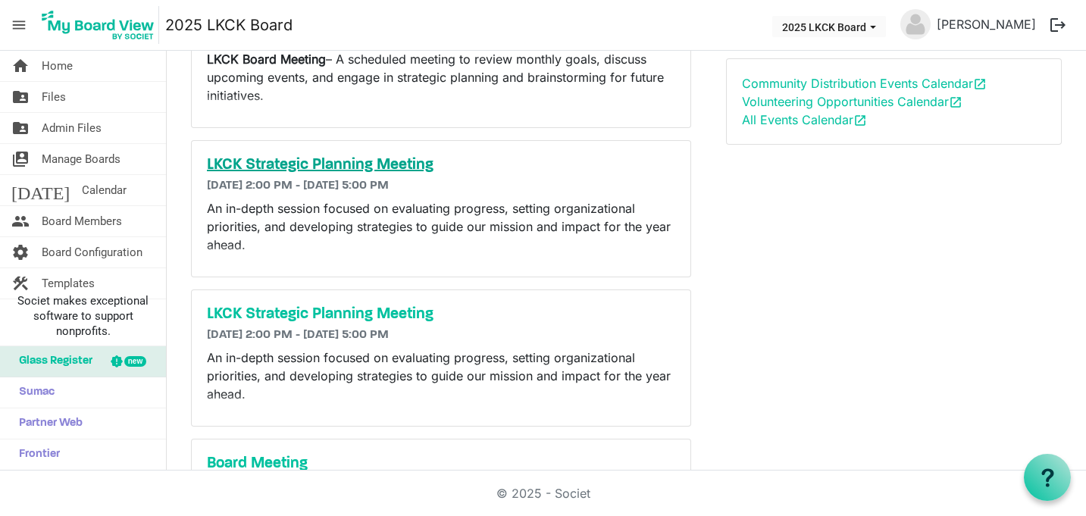
click at [351, 164] on h5 "LKCK Strategic Planning Meeting" at bounding box center [441, 165] width 468 height 18
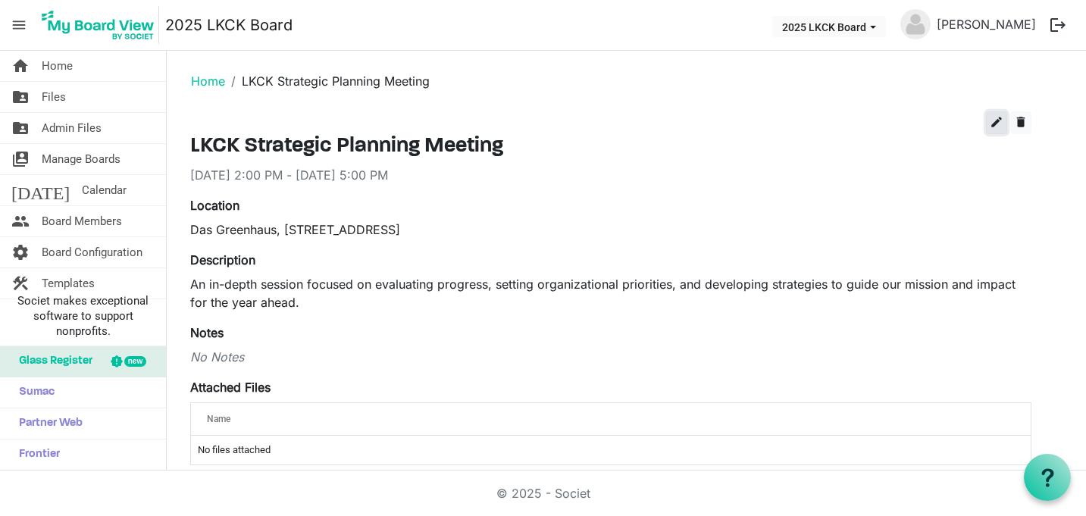
click at [1001, 124] on span "edit" at bounding box center [996, 122] width 14 height 14
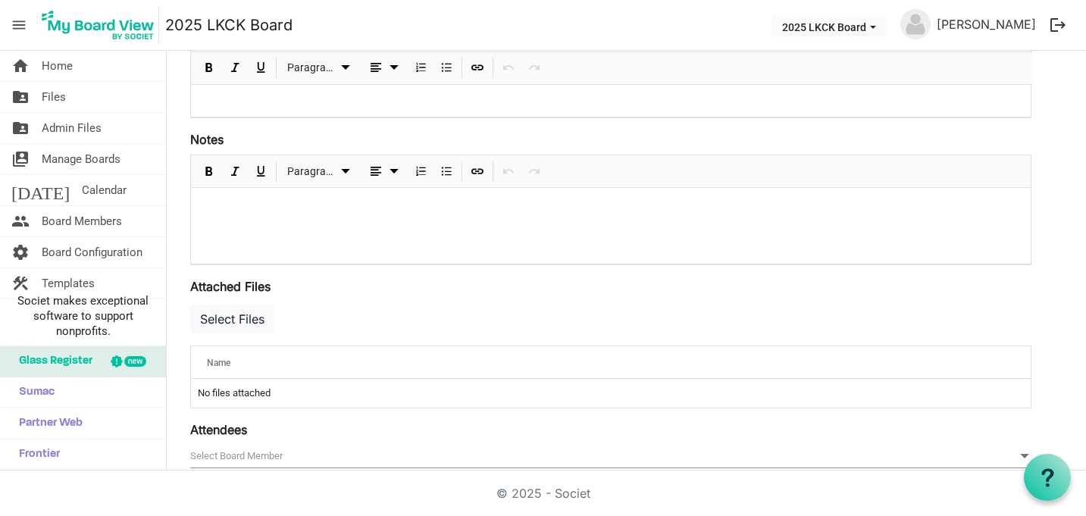
scroll to position [348, 0]
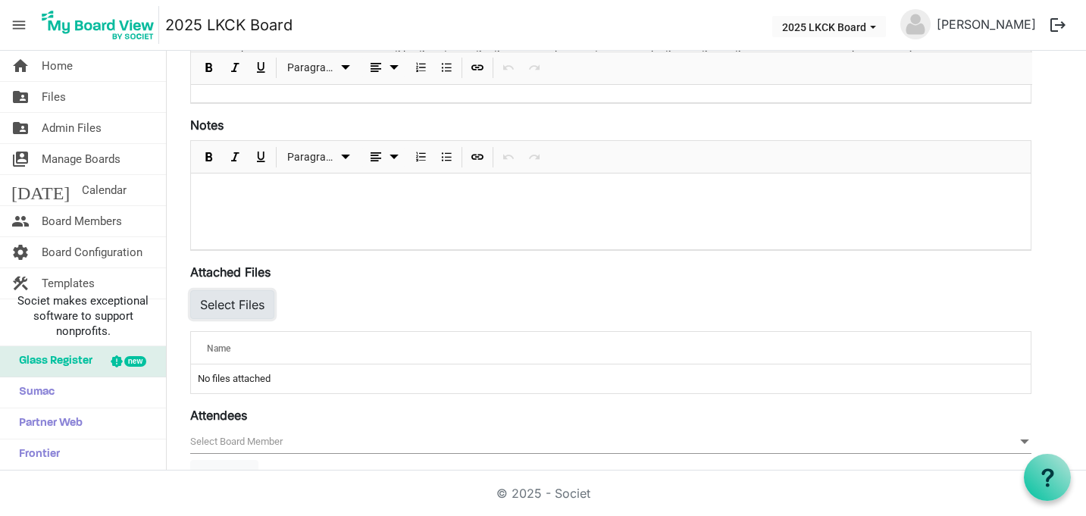
click at [235, 298] on button "Select Files" at bounding box center [232, 304] width 84 height 29
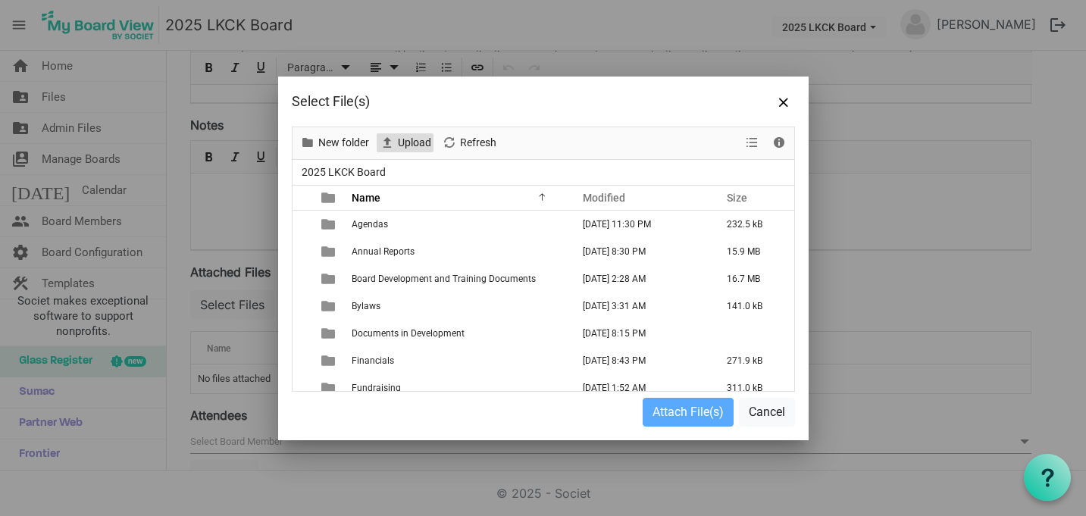
click at [414, 142] on span "Upload" at bounding box center [414, 142] width 36 height 19
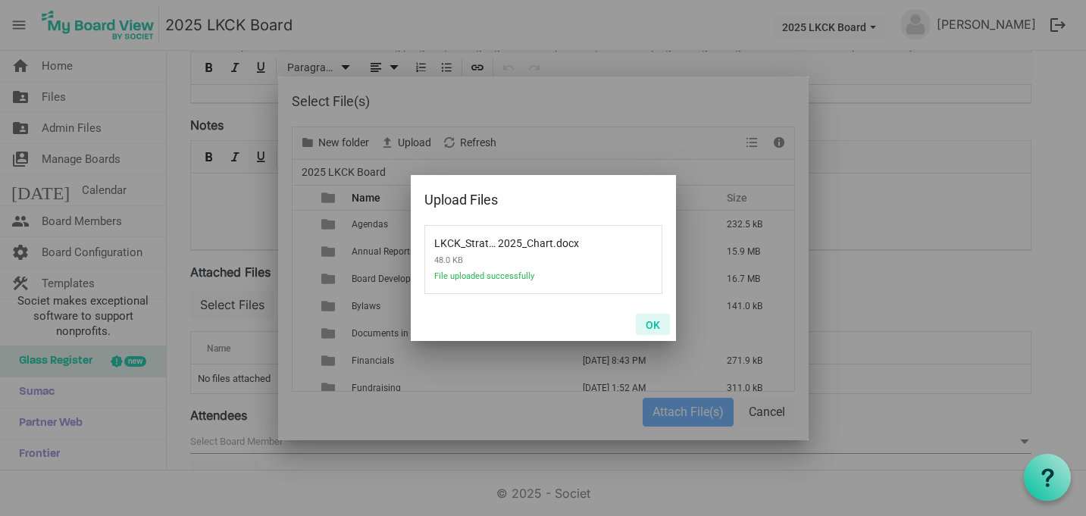
click at [653, 317] on button "OK" at bounding box center [653, 324] width 34 height 21
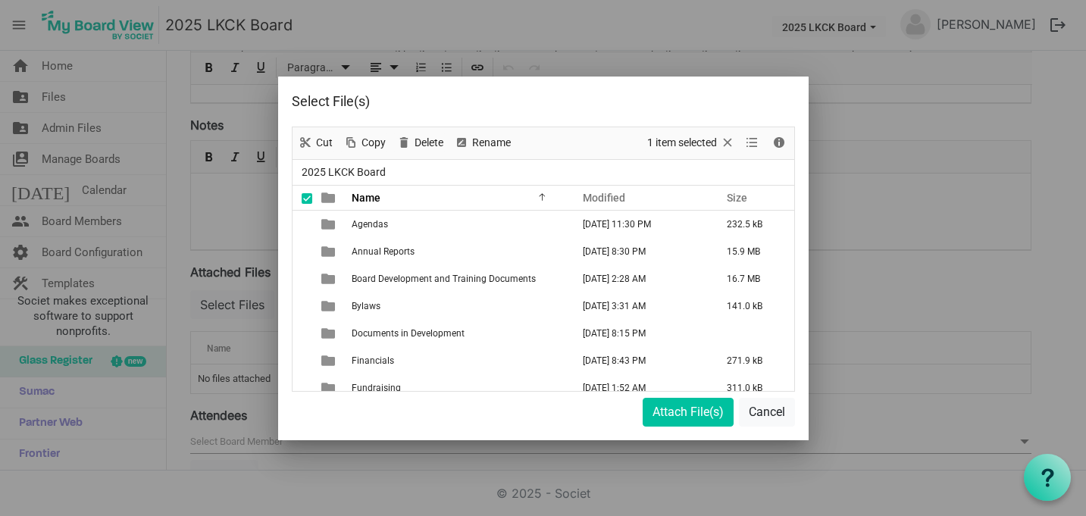
scroll to position [202, 0]
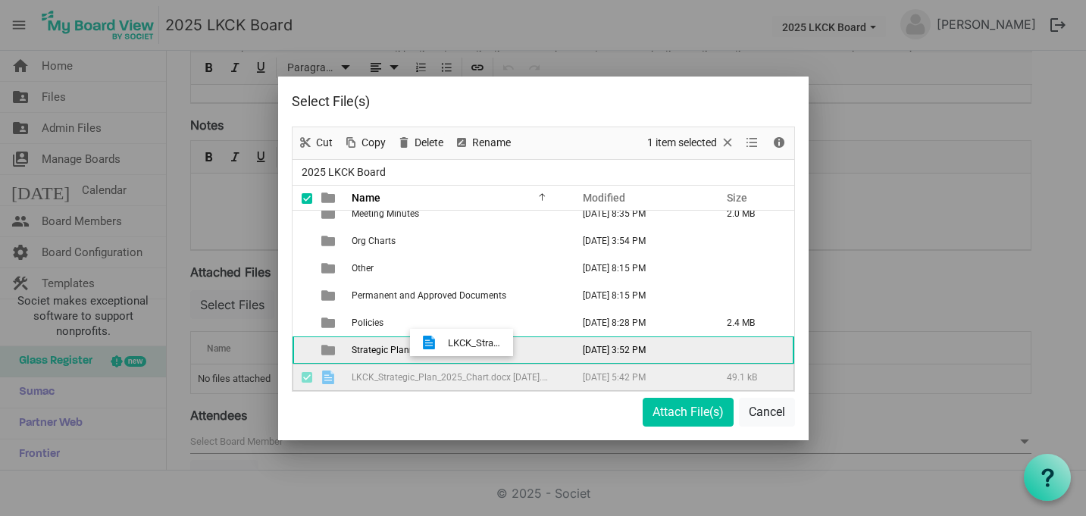
drag, startPoint x: 490, startPoint y: 376, endPoint x: 443, endPoint y: 346, distance: 55.5
click at [443, 346] on tbody "Agendas September 08, 2025 11:30 PM 232.5 kB Annual Reports July 02, 2025 8:30 …" at bounding box center [543, 200] width 502 height 382
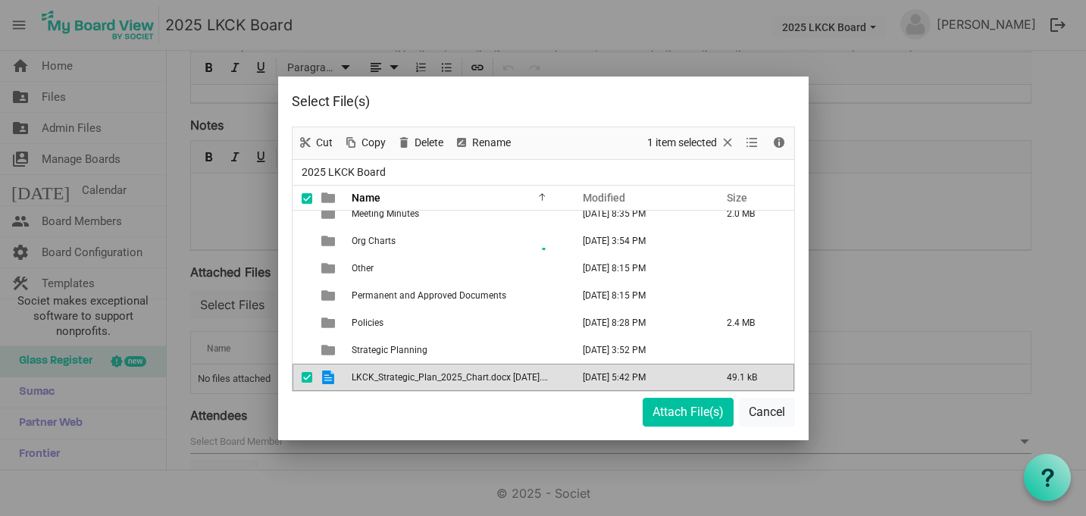
scroll to position [174, 0]
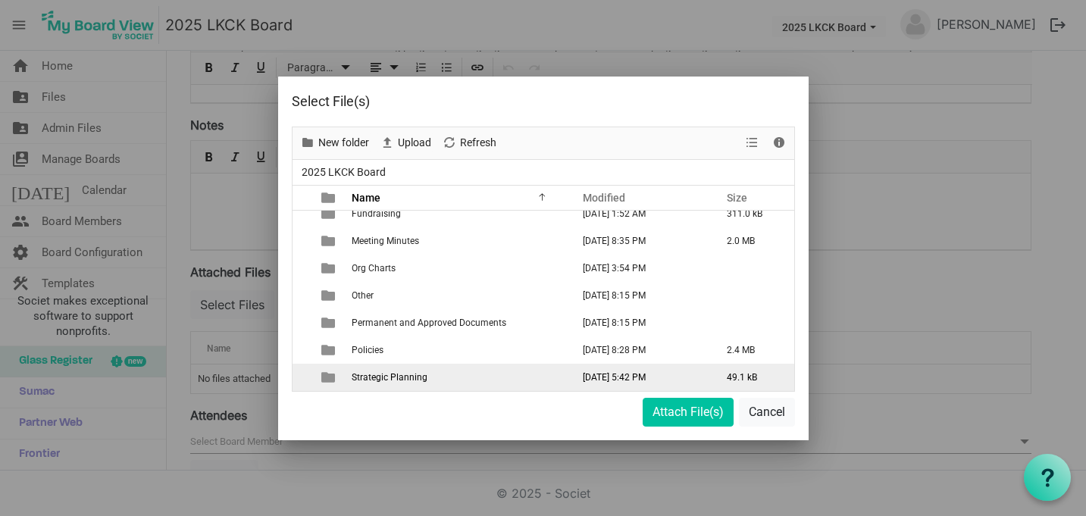
click at [405, 377] on span "Strategic Planning" at bounding box center [390, 377] width 76 height 11
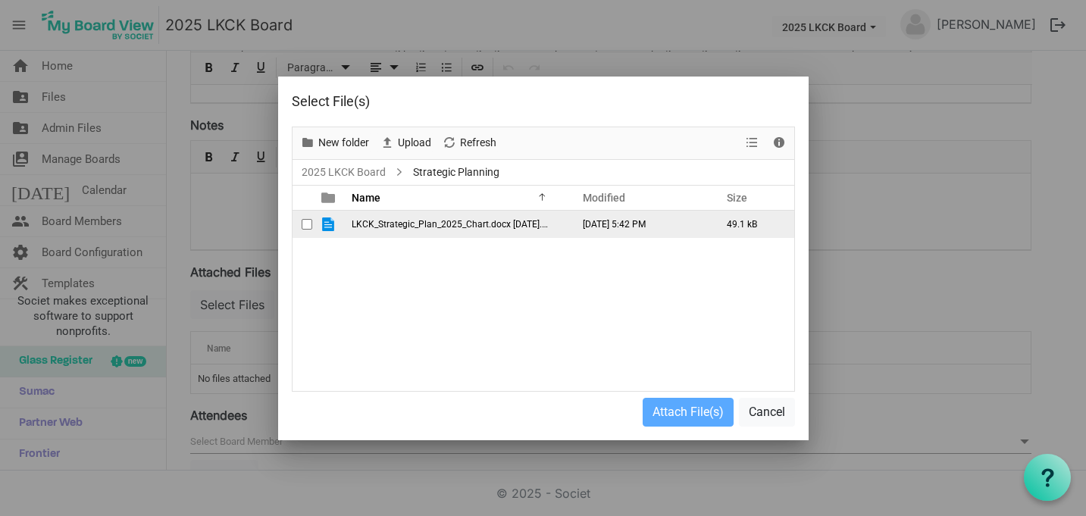
click at [552, 223] on span "LKCK_Strategic_Plan_2025_Chart.docx [DATE].docx" at bounding box center [457, 224] width 210 height 11
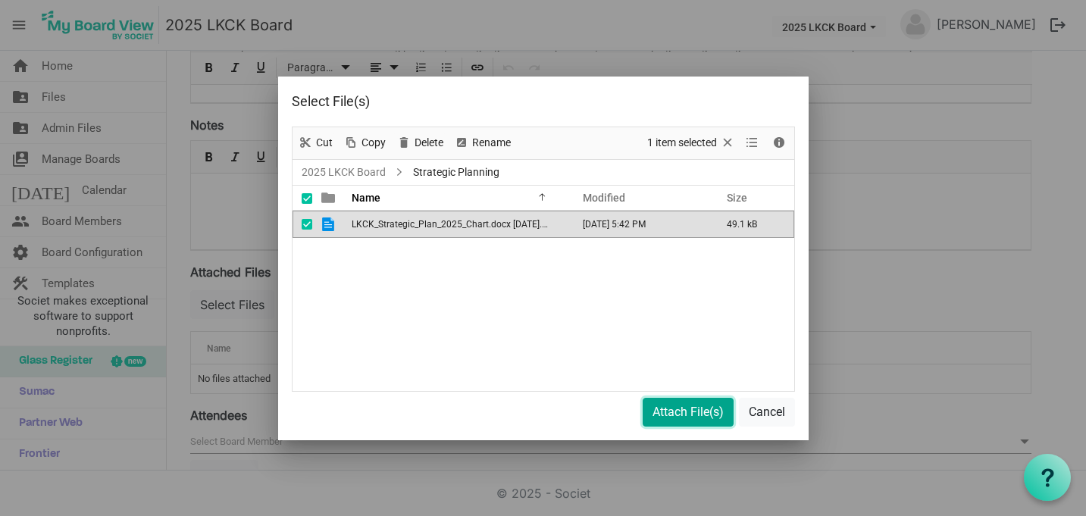
click at [683, 410] on button "Attach File(s)" at bounding box center [687, 412] width 91 height 29
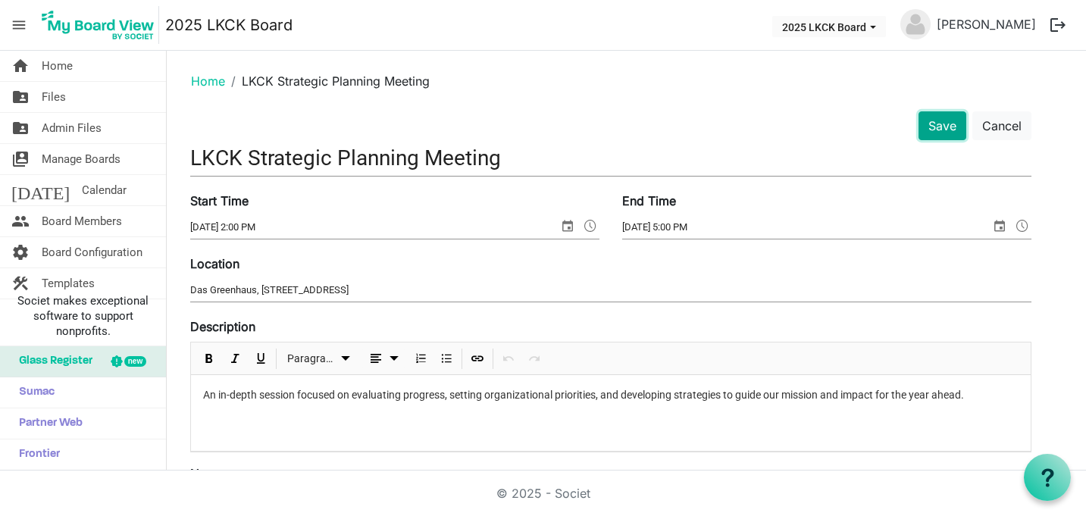
click at [957, 135] on button "Save" at bounding box center [942, 125] width 48 height 29
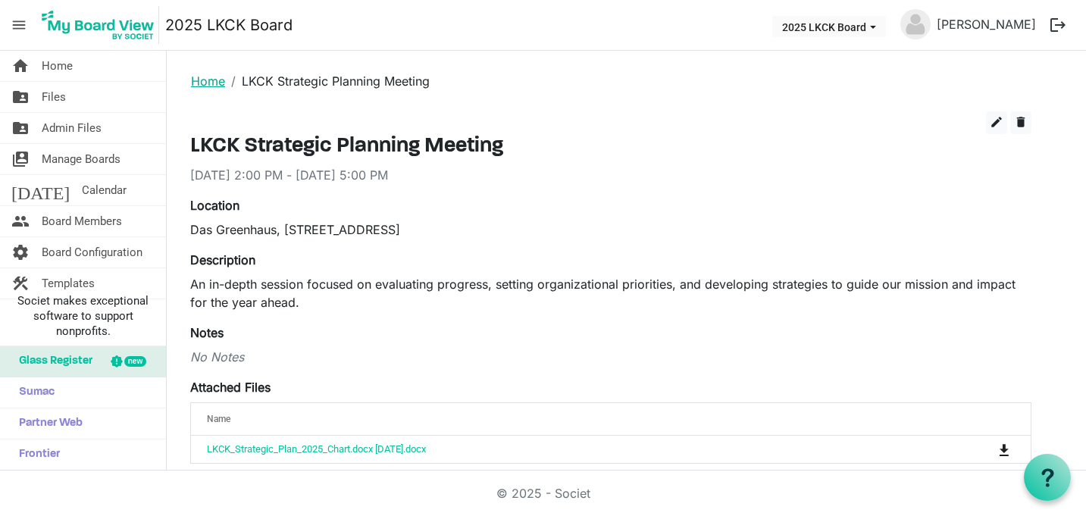
click at [196, 84] on link "Home" at bounding box center [208, 80] width 34 height 15
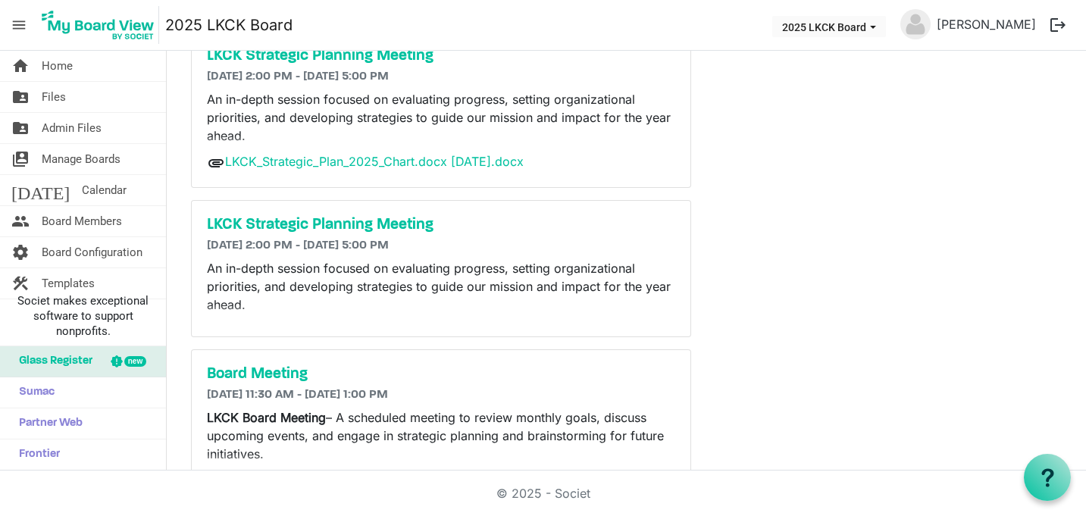
scroll to position [268, 0]
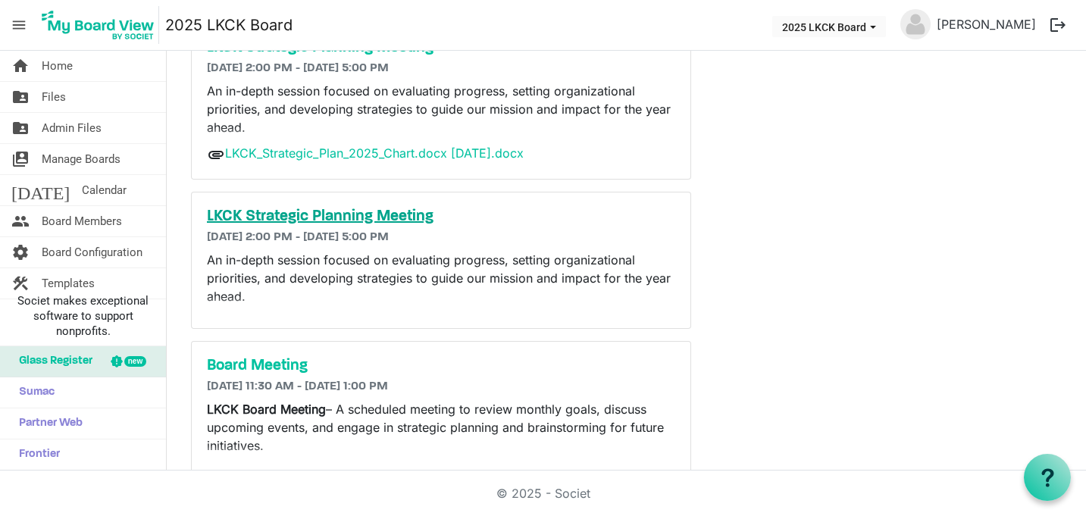
click at [408, 217] on h5 "LKCK Strategic Planning Meeting" at bounding box center [441, 217] width 468 height 18
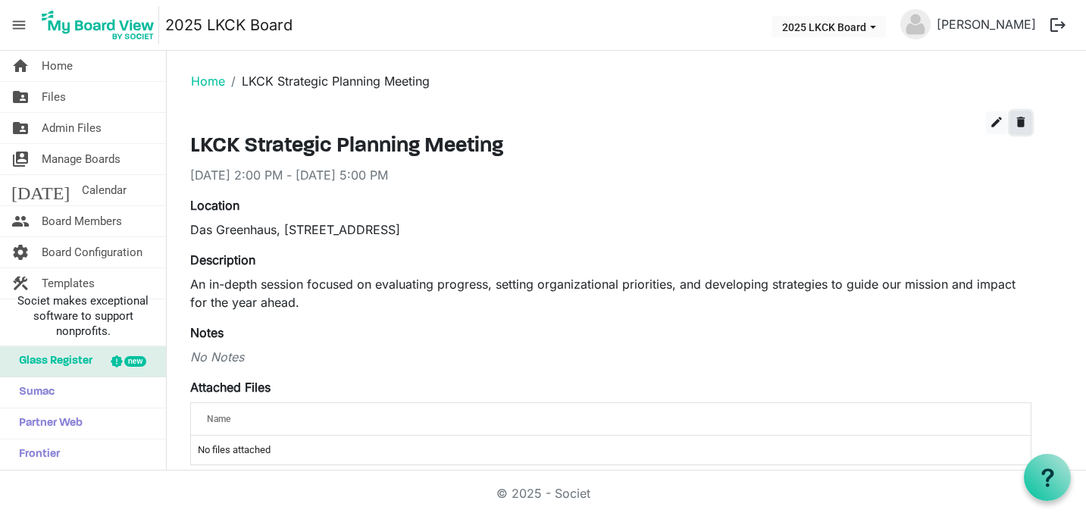
click at [1025, 126] on span "delete" at bounding box center [1021, 122] width 14 height 14
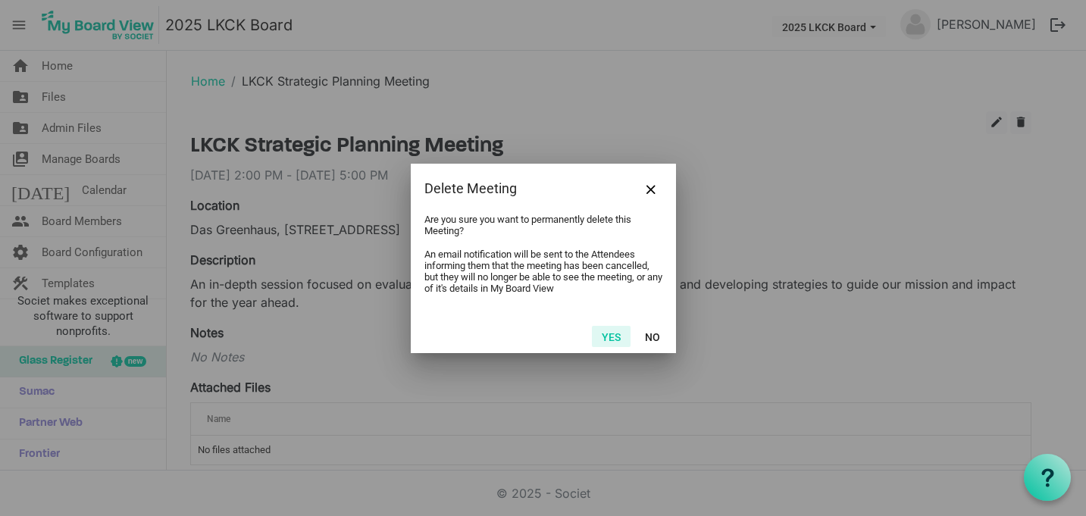
click at [623, 336] on button "Yes" at bounding box center [611, 336] width 39 height 21
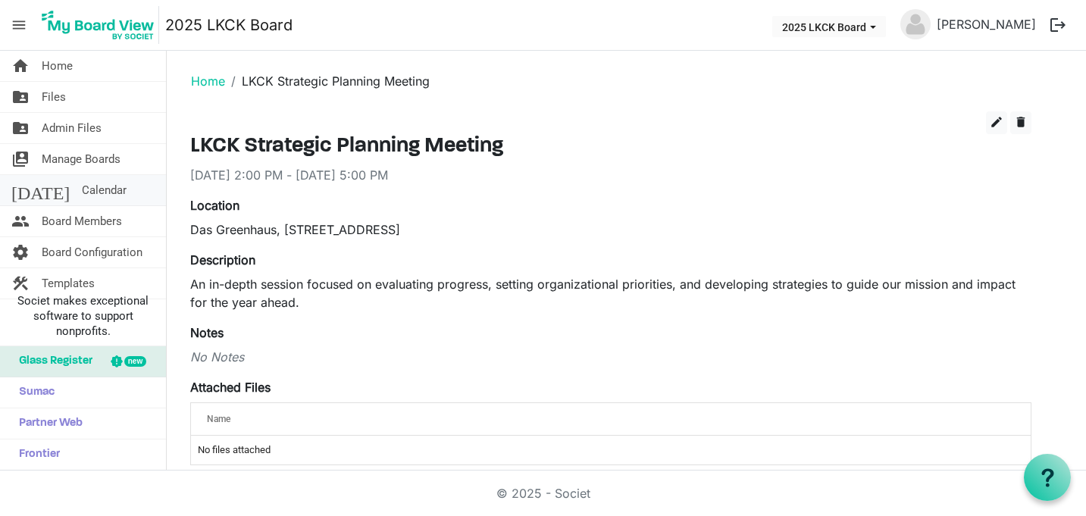
click at [82, 191] on span "Calendar" at bounding box center [104, 190] width 45 height 30
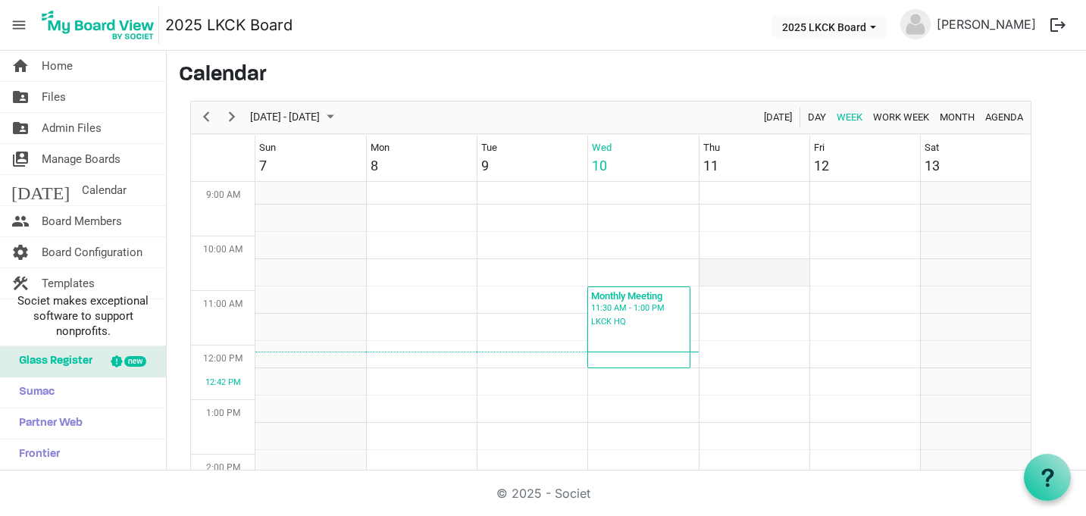
scroll to position [547, 0]
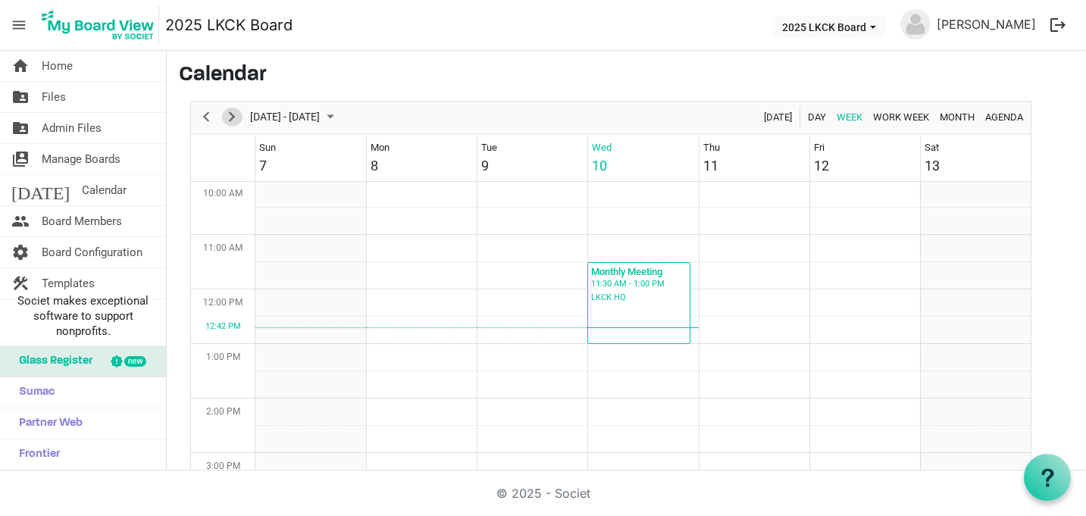
click at [228, 117] on span "Next" at bounding box center [232, 117] width 18 height 19
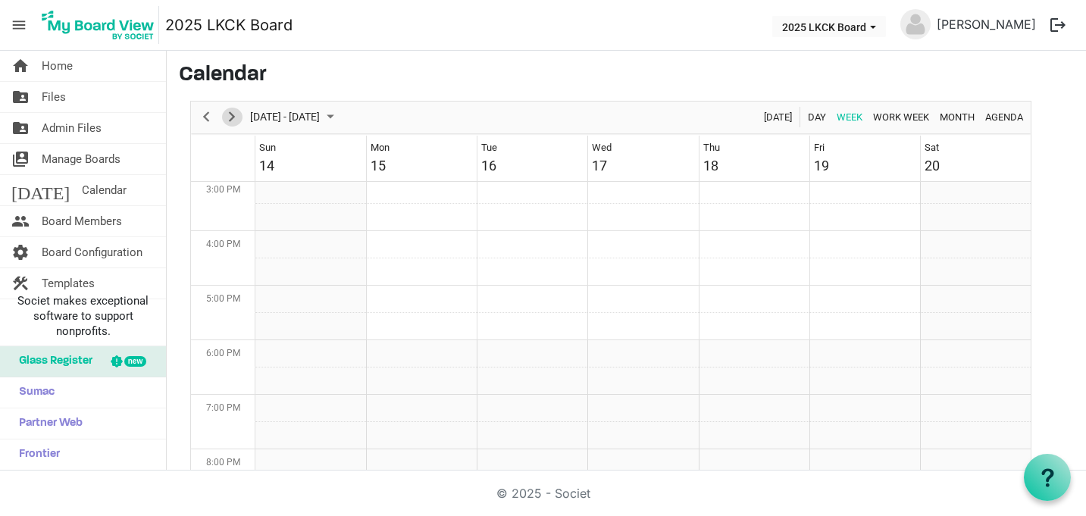
scroll to position [842, 0]
click at [235, 122] on span "Next" at bounding box center [232, 117] width 18 height 19
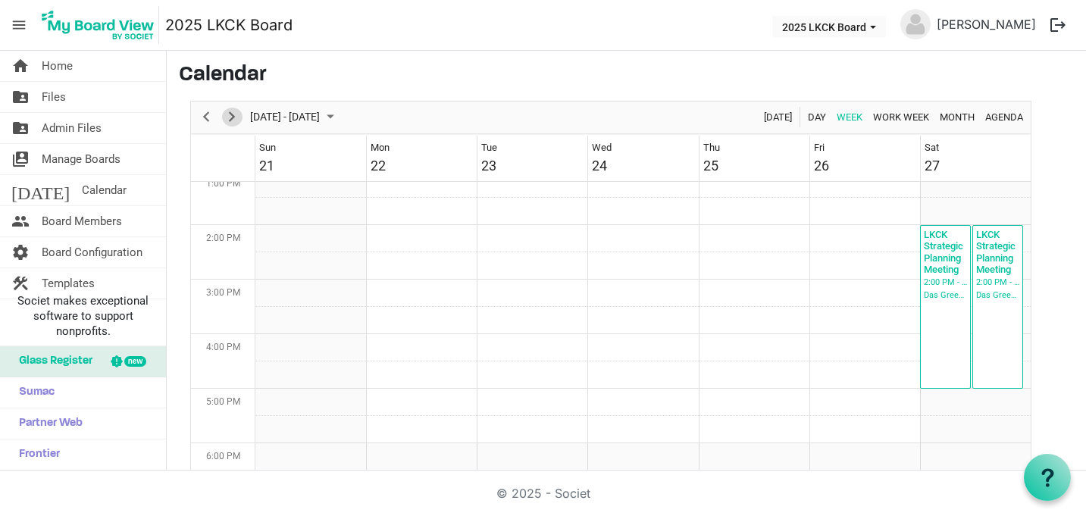
scroll to position [617, 0]
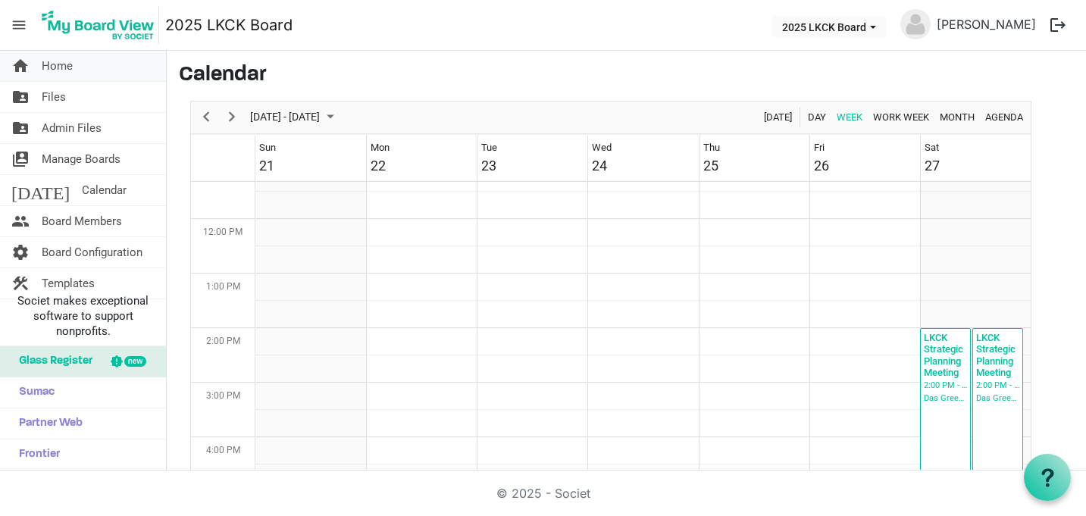
click at [80, 62] on link "home Home" at bounding box center [83, 66] width 166 height 30
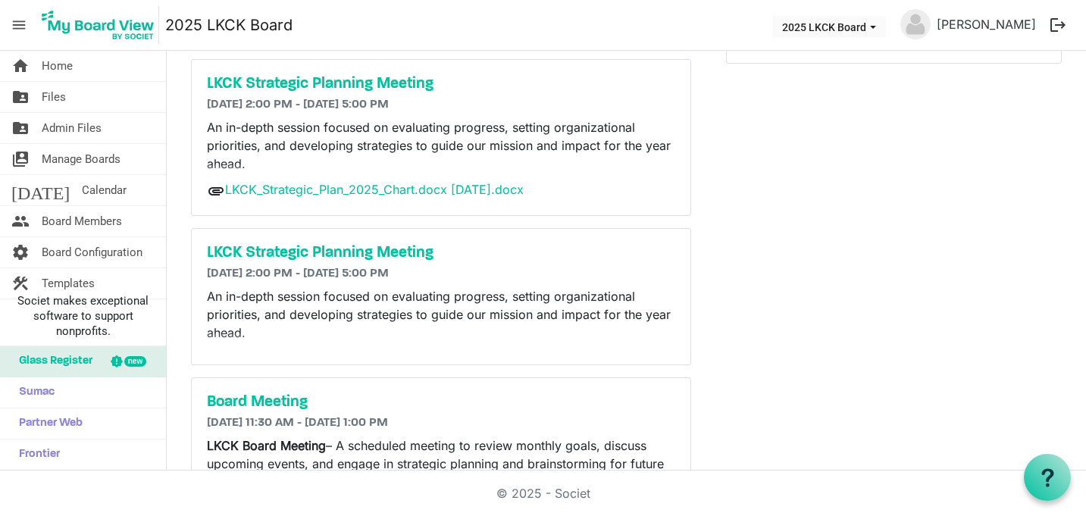
scroll to position [233, 0]
click at [348, 249] on h5 "LKCK Strategic Planning Meeting" at bounding box center [441, 252] width 468 height 18
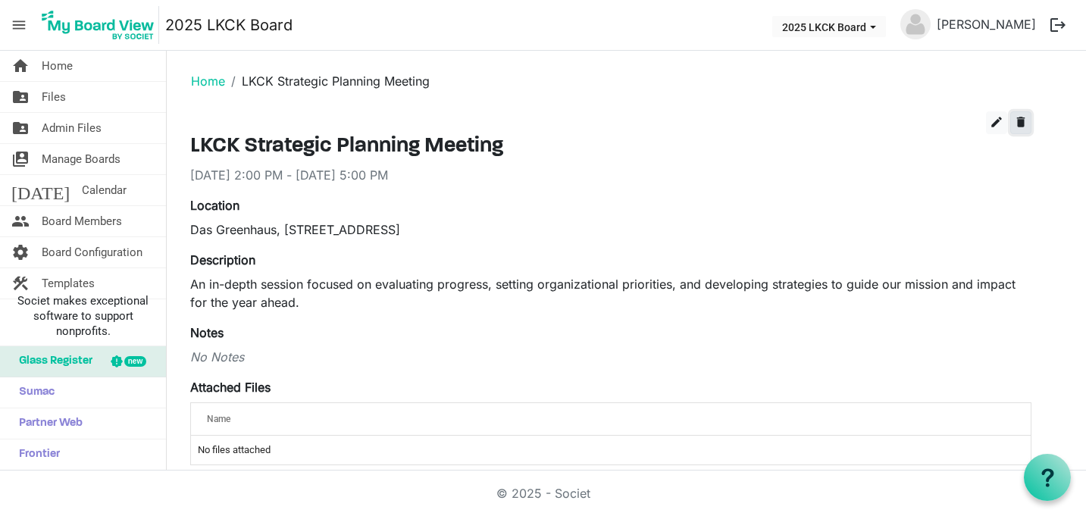
click at [1024, 117] on span "delete" at bounding box center [1021, 122] width 14 height 14
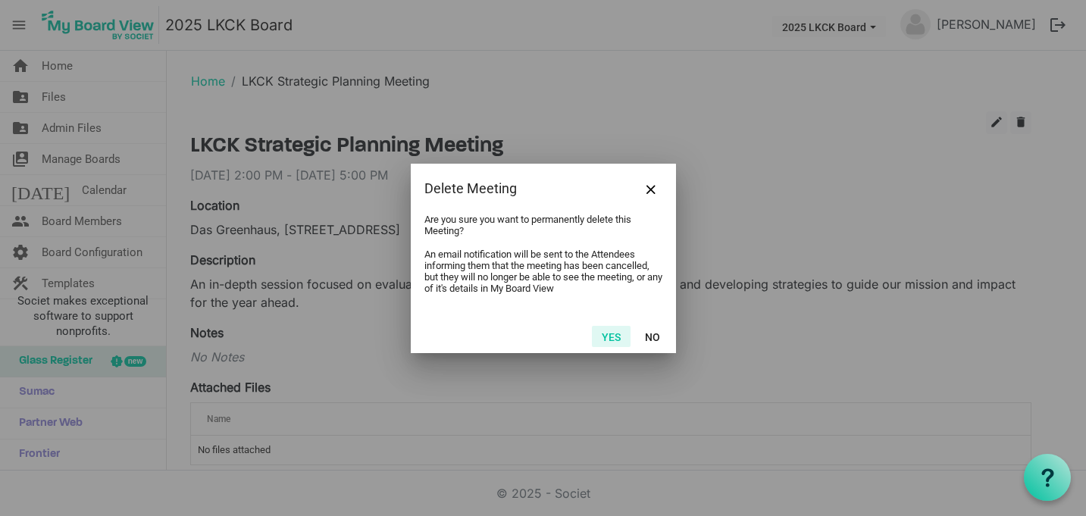
click at [618, 335] on button "Yes" at bounding box center [611, 336] width 39 height 21
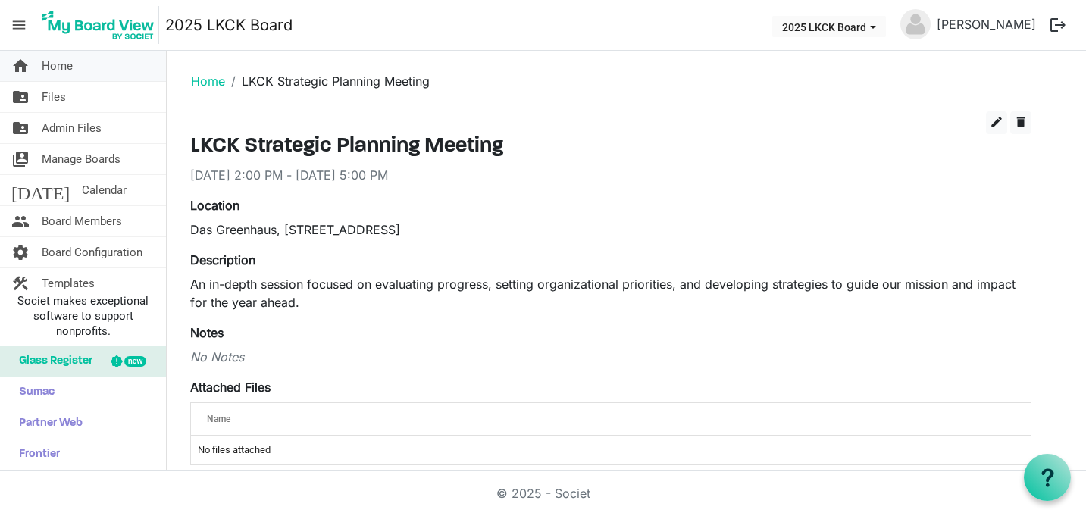
click at [84, 66] on link "home Home" at bounding box center [83, 66] width 166 height 30
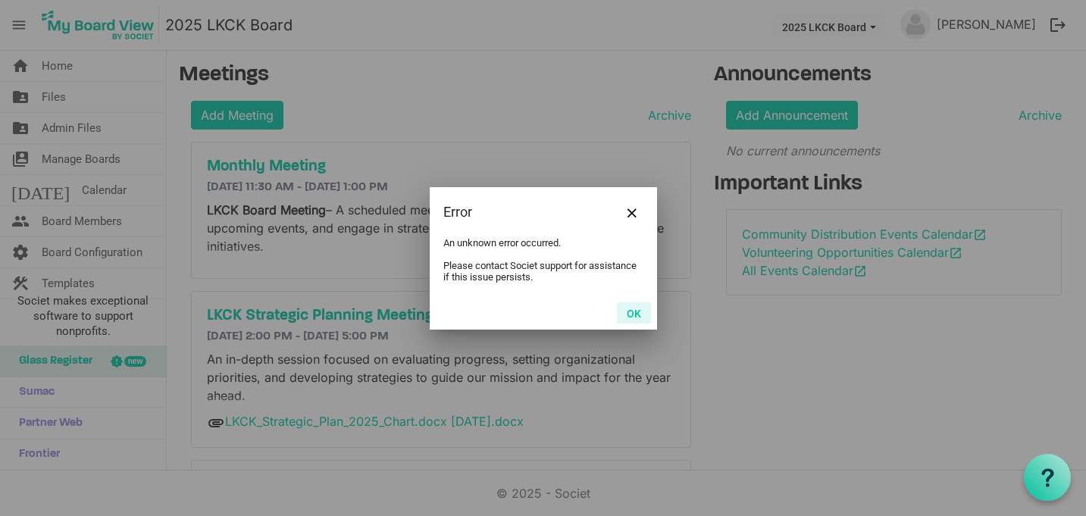
click at [629, 310] on button "OK" at bounding box center [634, 312] width 34 height 21
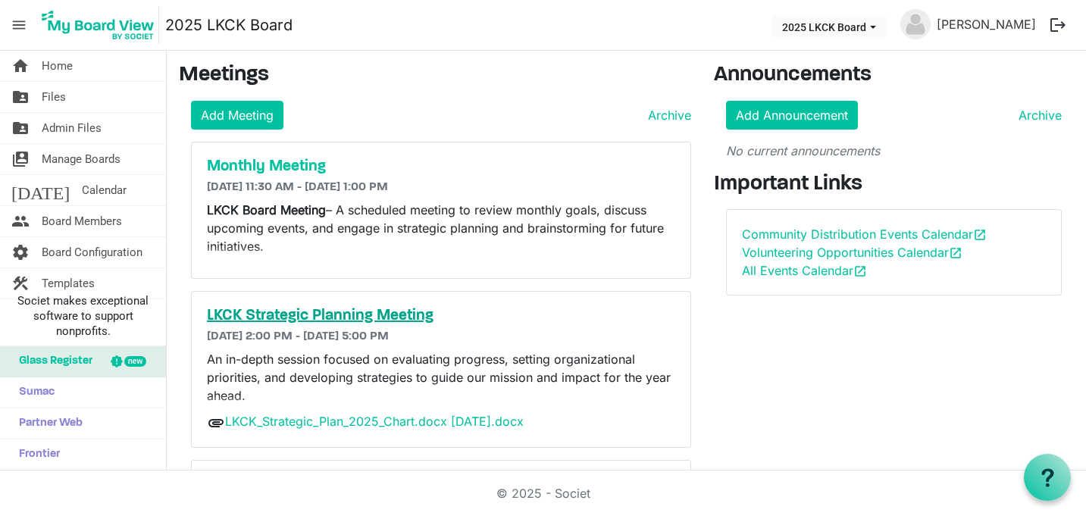
click at [360, 319] on h5 "LKCK Strategic Planning Meeting" at bounding box center [441, 316] width 468 height 18
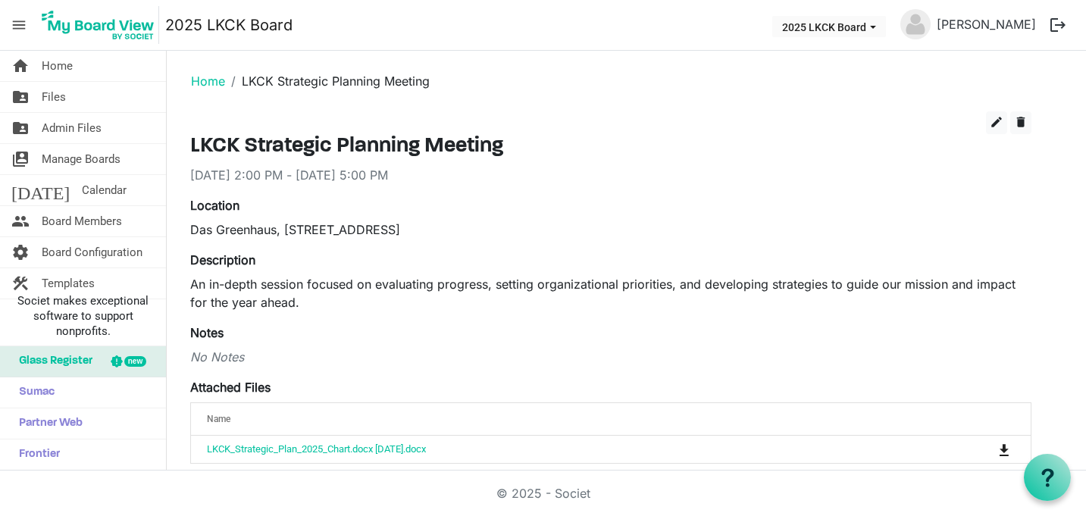
scroll to position [548, 0]
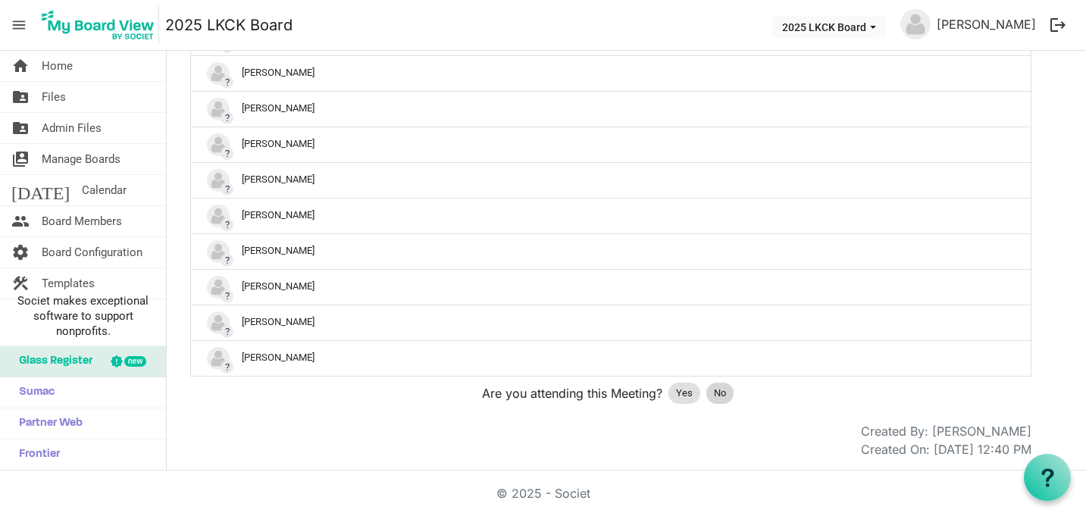
click at [724, 400] on span "No" at bounding box center [720, 393] width 12 height 15
